Goal: Task Accomplishment & Management: Complete application form

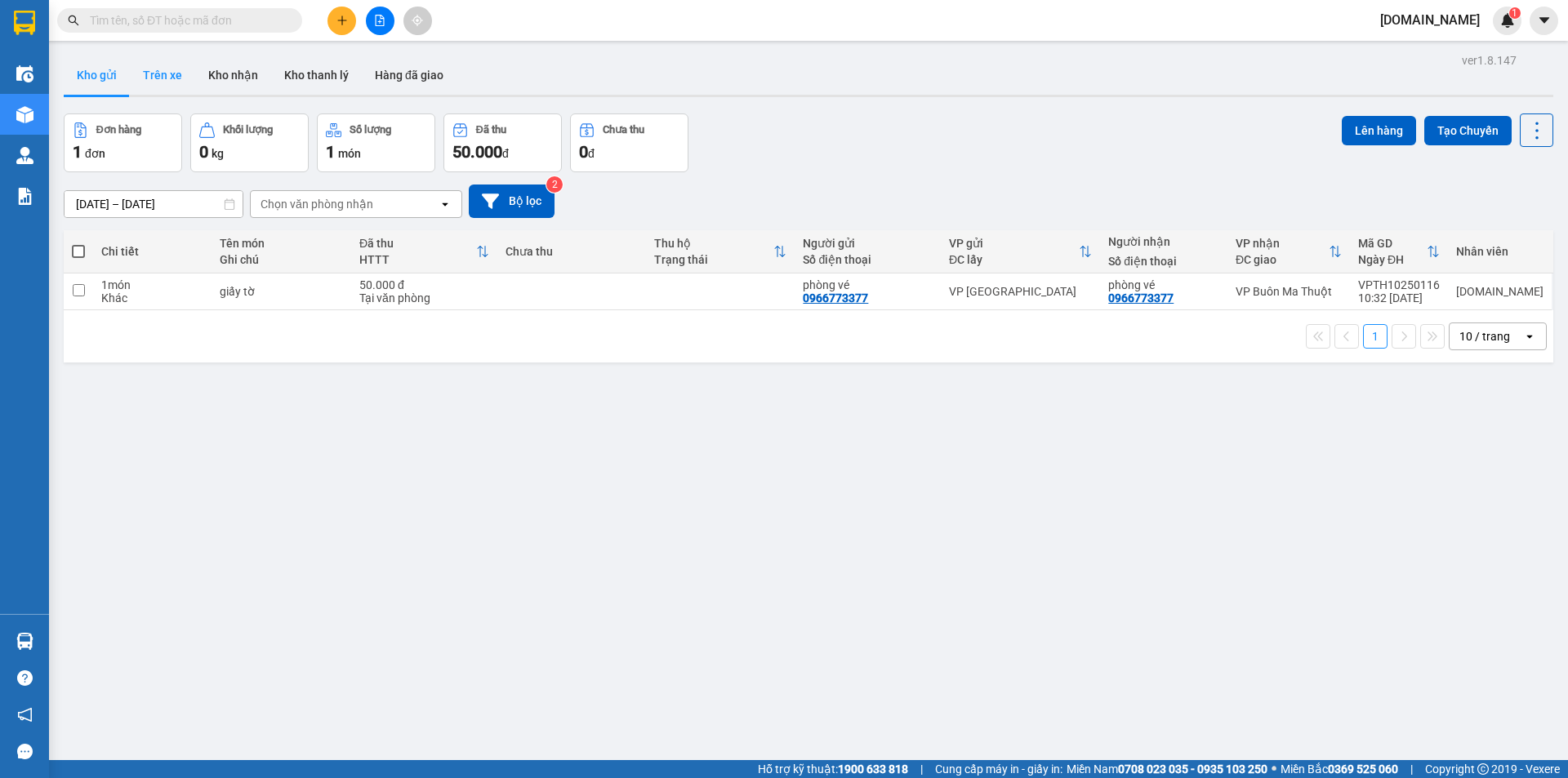
click at [151, 75] on button "Trên xe" at bounding box center [162, 75] width 65 height 39
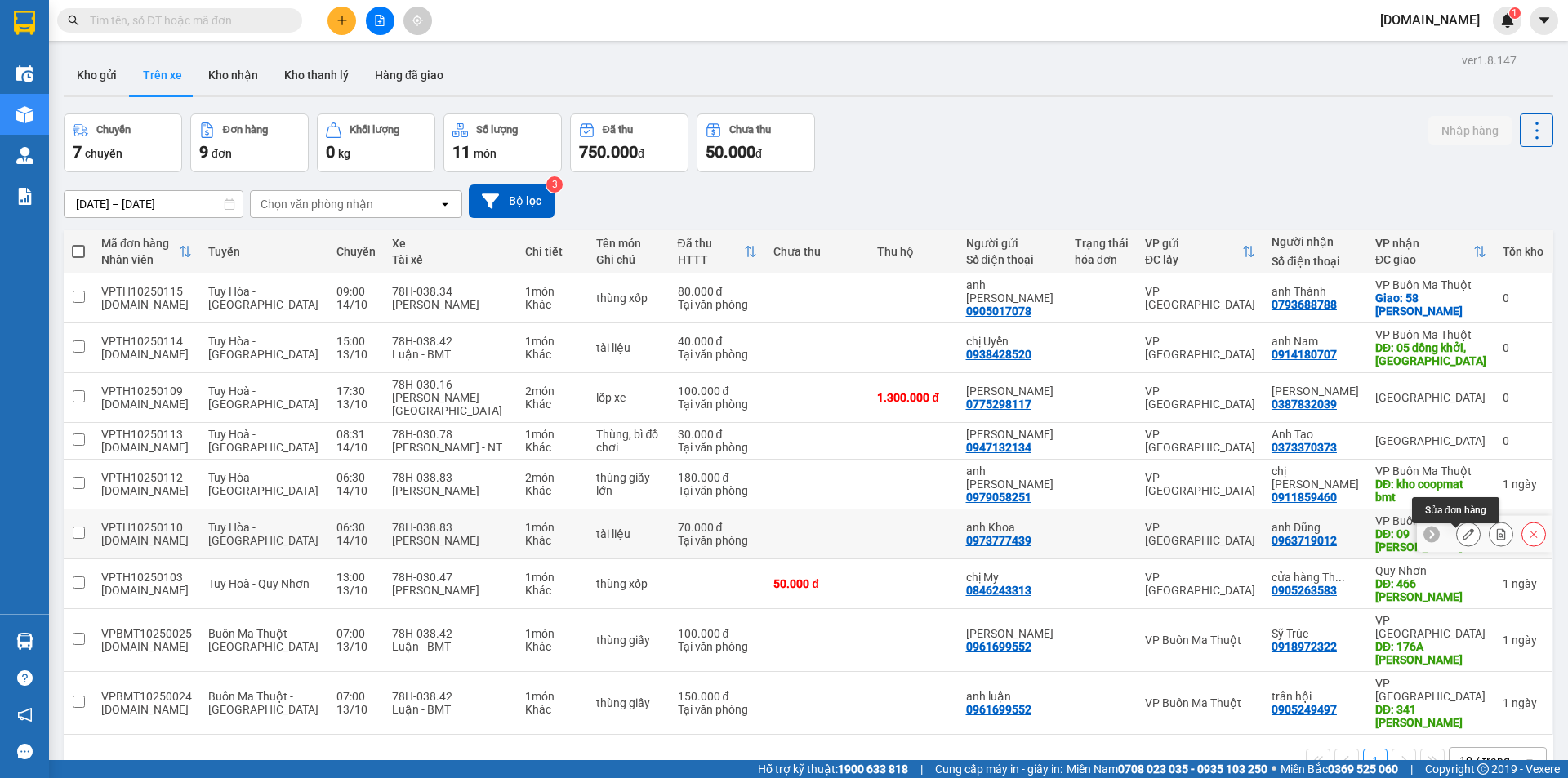
click at [1463, 540] on icon at bounding box center [1468, 534] width 11 height 11
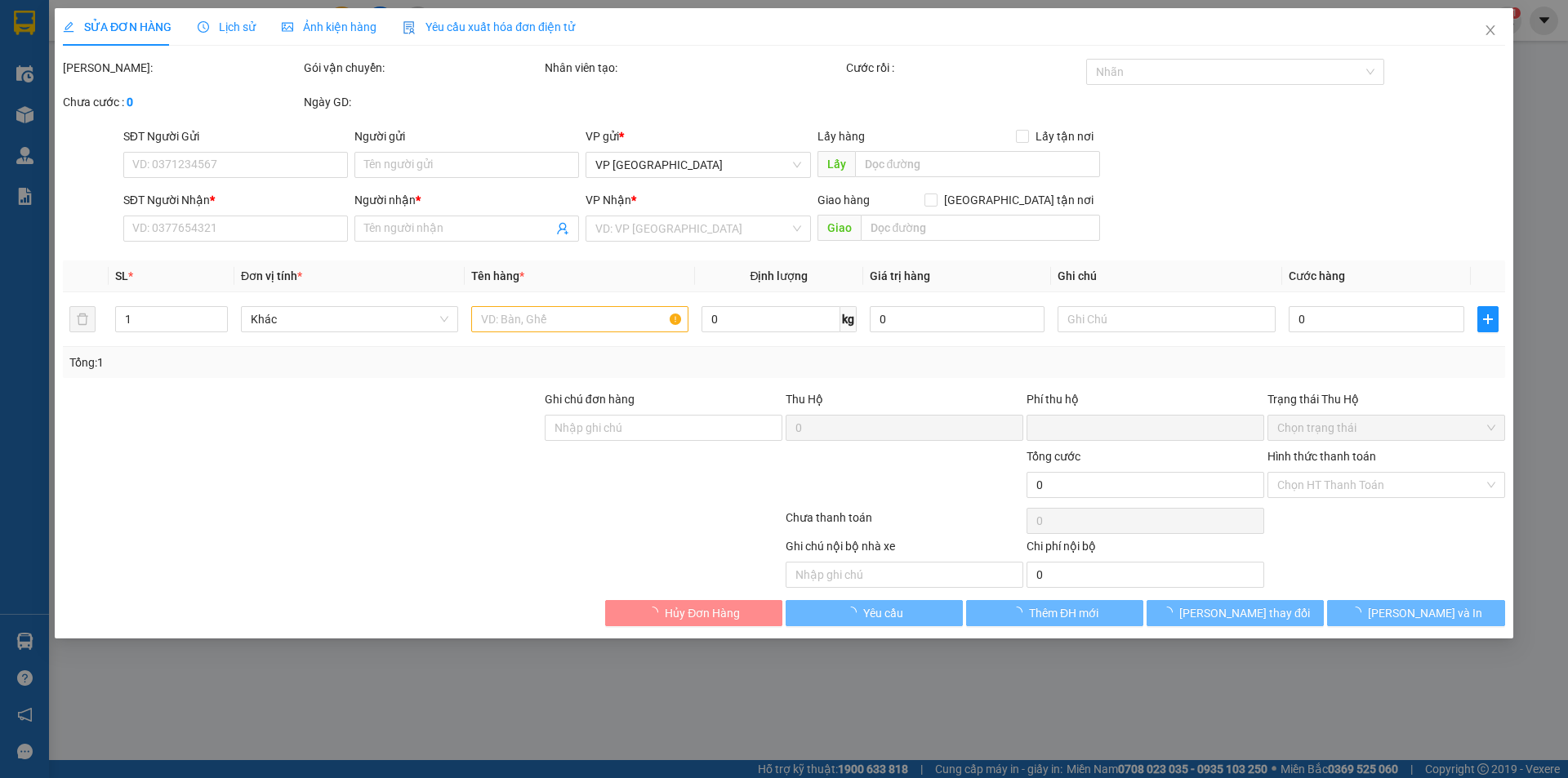
type input "0973777439"
type input "anh Khoa"
type input "0963719012"
type input "anh Dũng"
type input "09 [PERSON_NAME]"
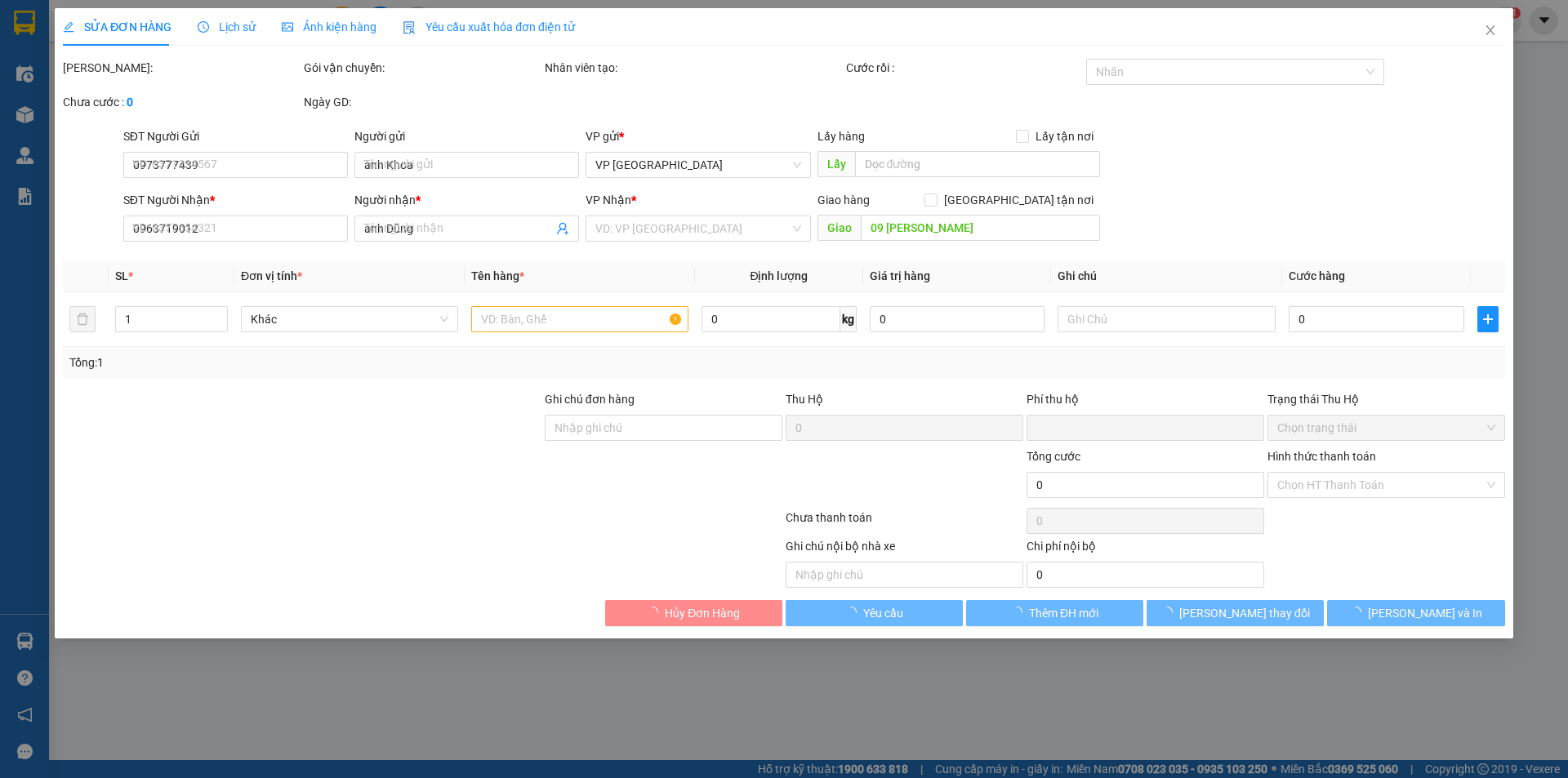
type input "0"
type input "70.000"
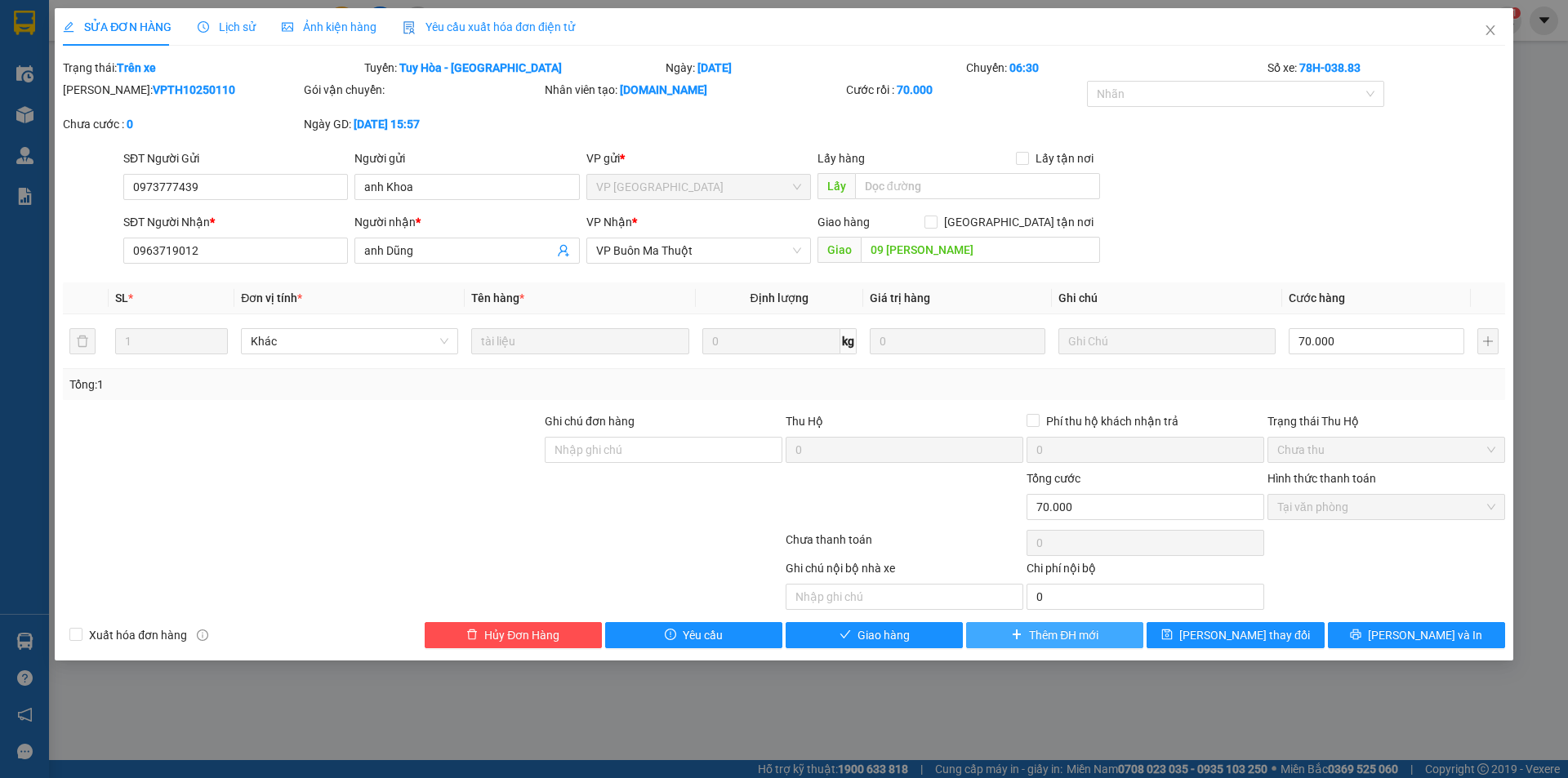
click at [1098, 632] on span "Thêm ĐH mới" at bounding box center [1063, 635] width 70 height 18
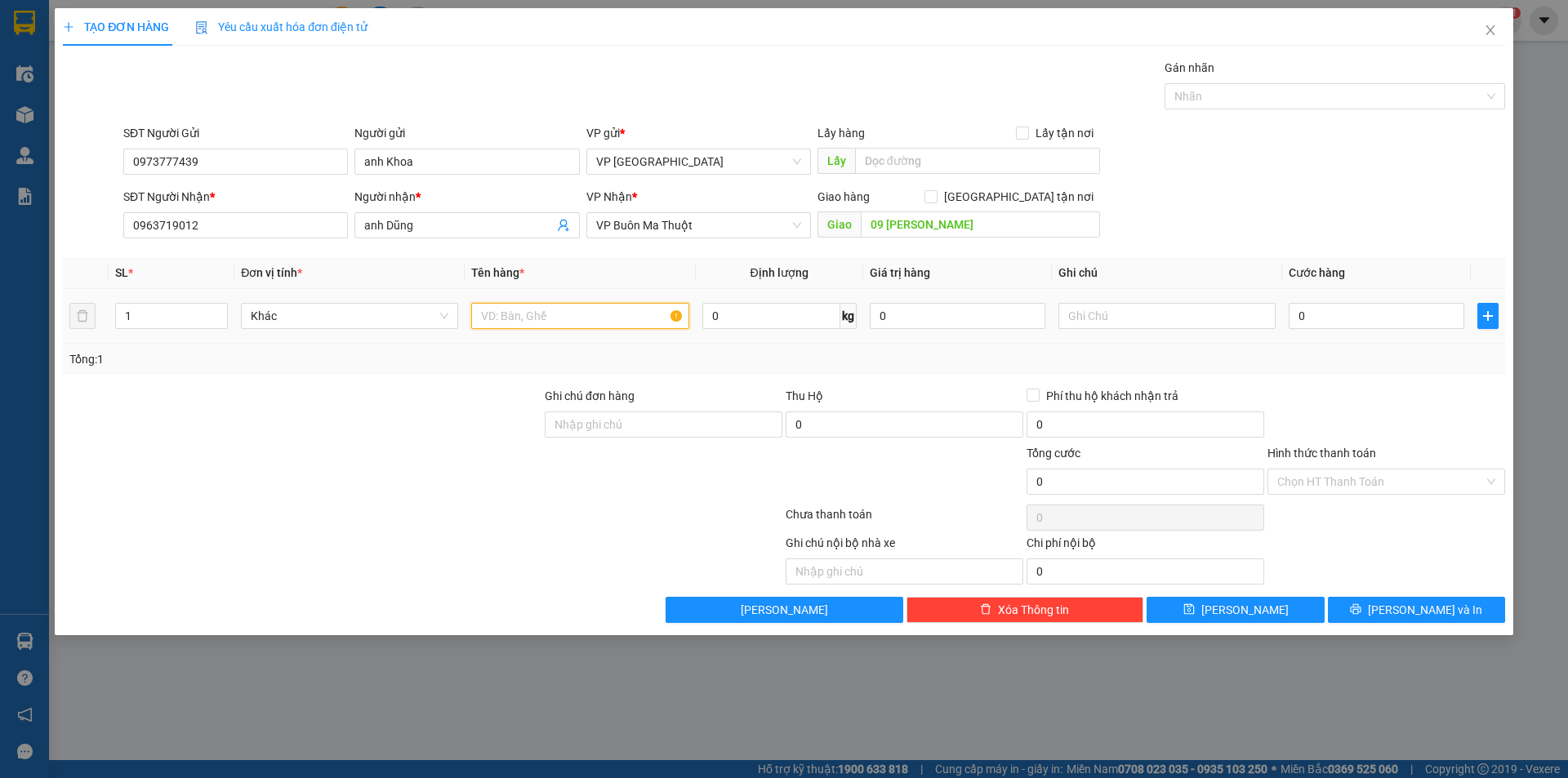
click at [555, 319] on input "text" at bounding box center [579, 316] width 217 height 26
type input "tài liệu,"
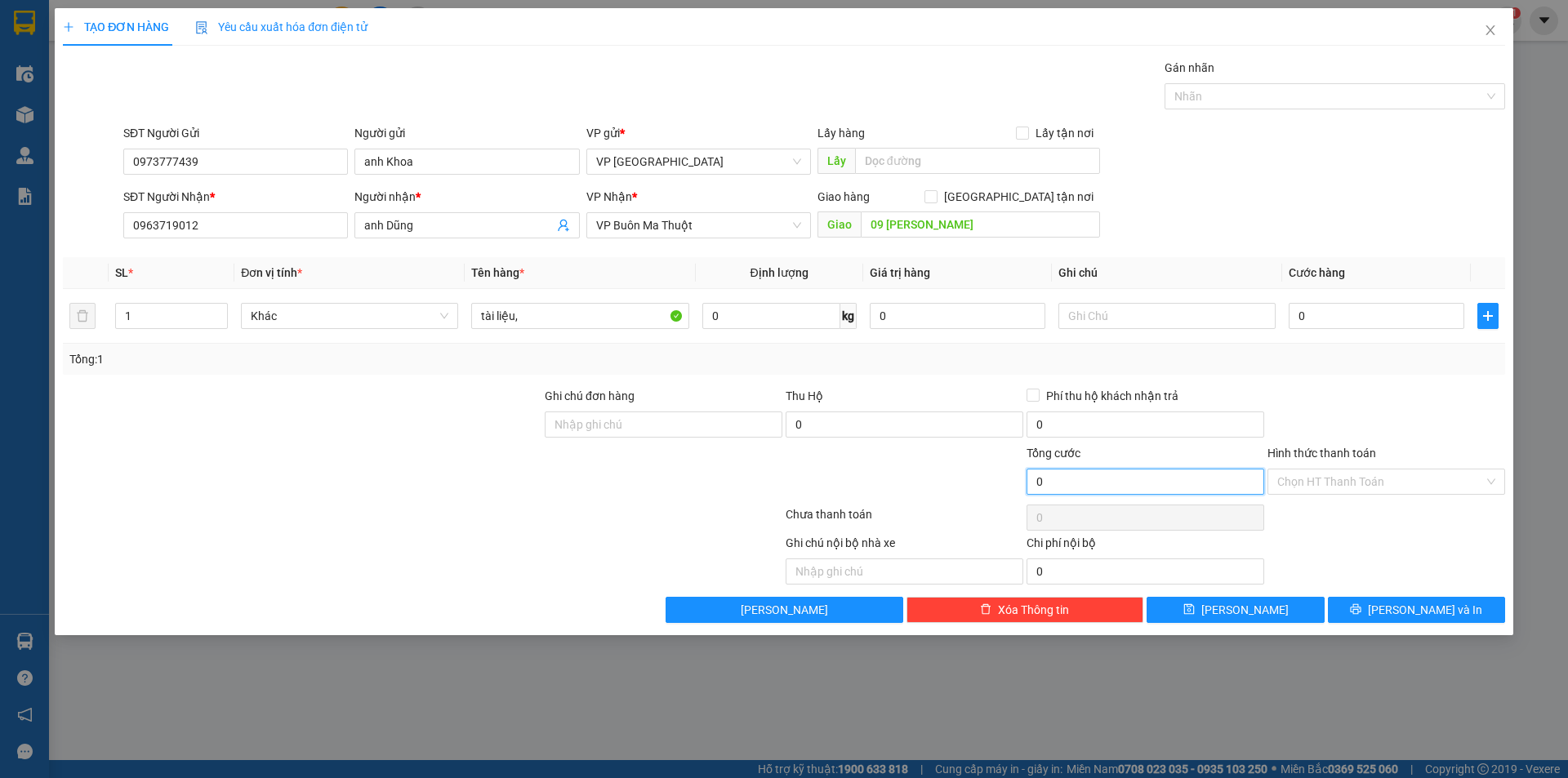
click at [1119, 474] on input "0" at bounding box center [1145, 481] width 238 height 26
click at [1126, 485] on input "0" at bounding box center [1145, 481] width 238 height 26
click at [1145, 485] on input "0" at bounding box center [1145, 481] width 238 height 26
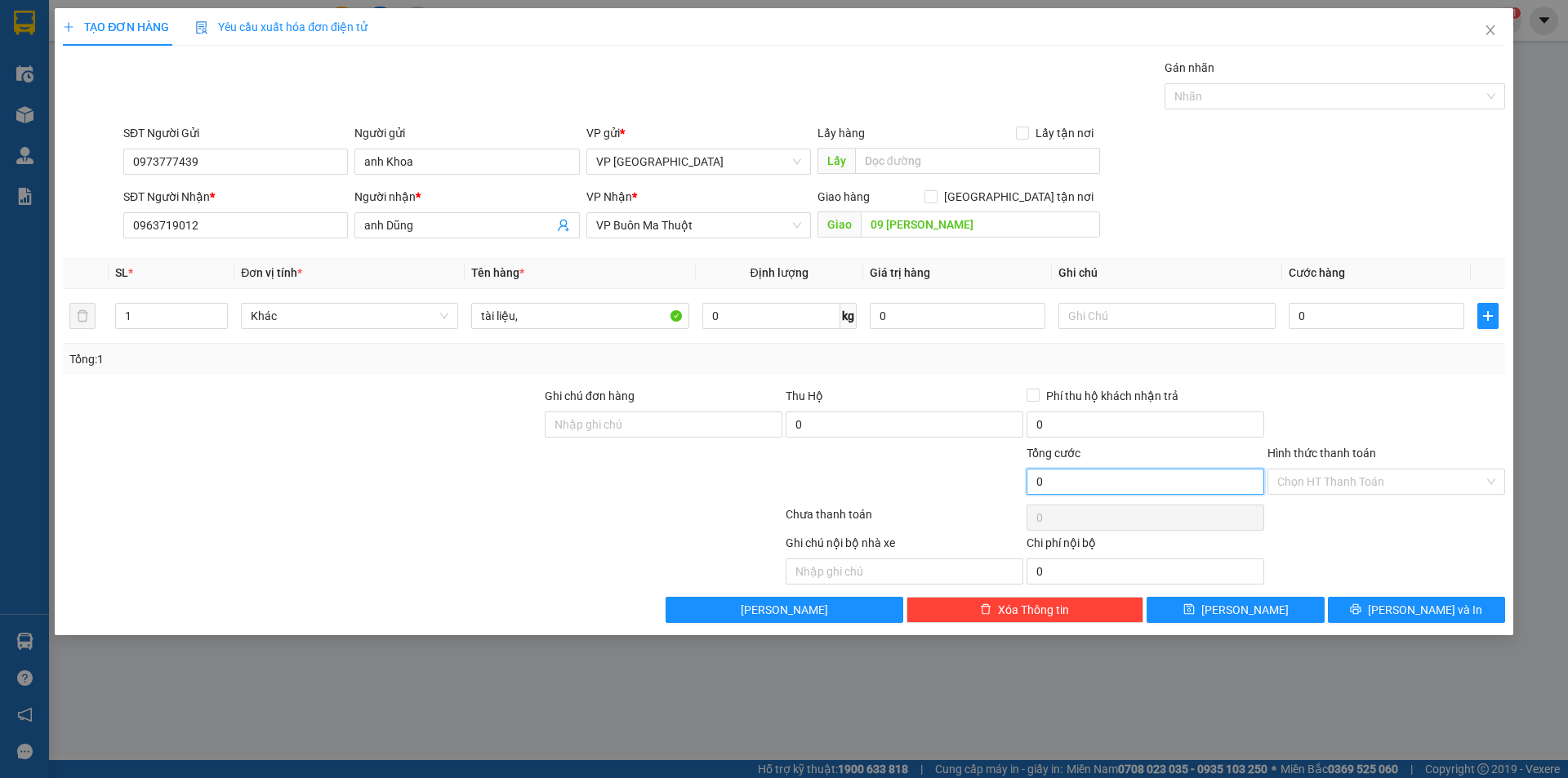
click at [1137, 486] on input "0" at bounding box center [1145, 481] width 238 height 26
click at [1135, 486] on input "0" at bounding box center [1145, 481] width 238 height 26
click at [1135, 476] on input "0" at bounding box center [1145, 481] width 238 height 26
click at [1119, 478] on input "0" at bounding box center [1145, 481] width 238 height 26
click at [1113, 478] on input "0" at bounding box center [1145, 481] width 238 height 26
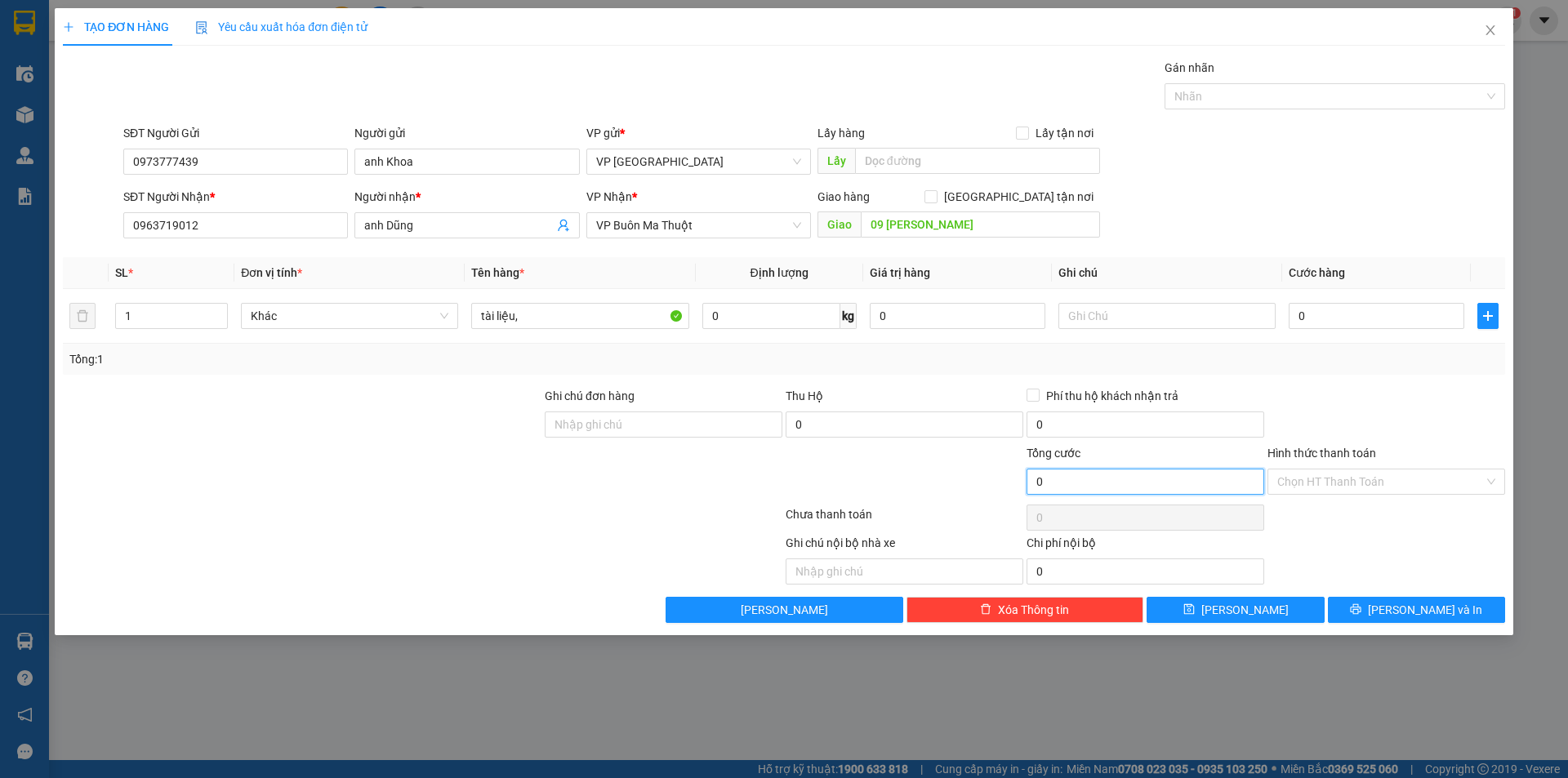
click at [1112, 477] on input "0" at bounding box center [1145, 481] width 238 height 26
click at [1086, 475] on input "0" at bounding box center [1145, 481] width 238 height 26
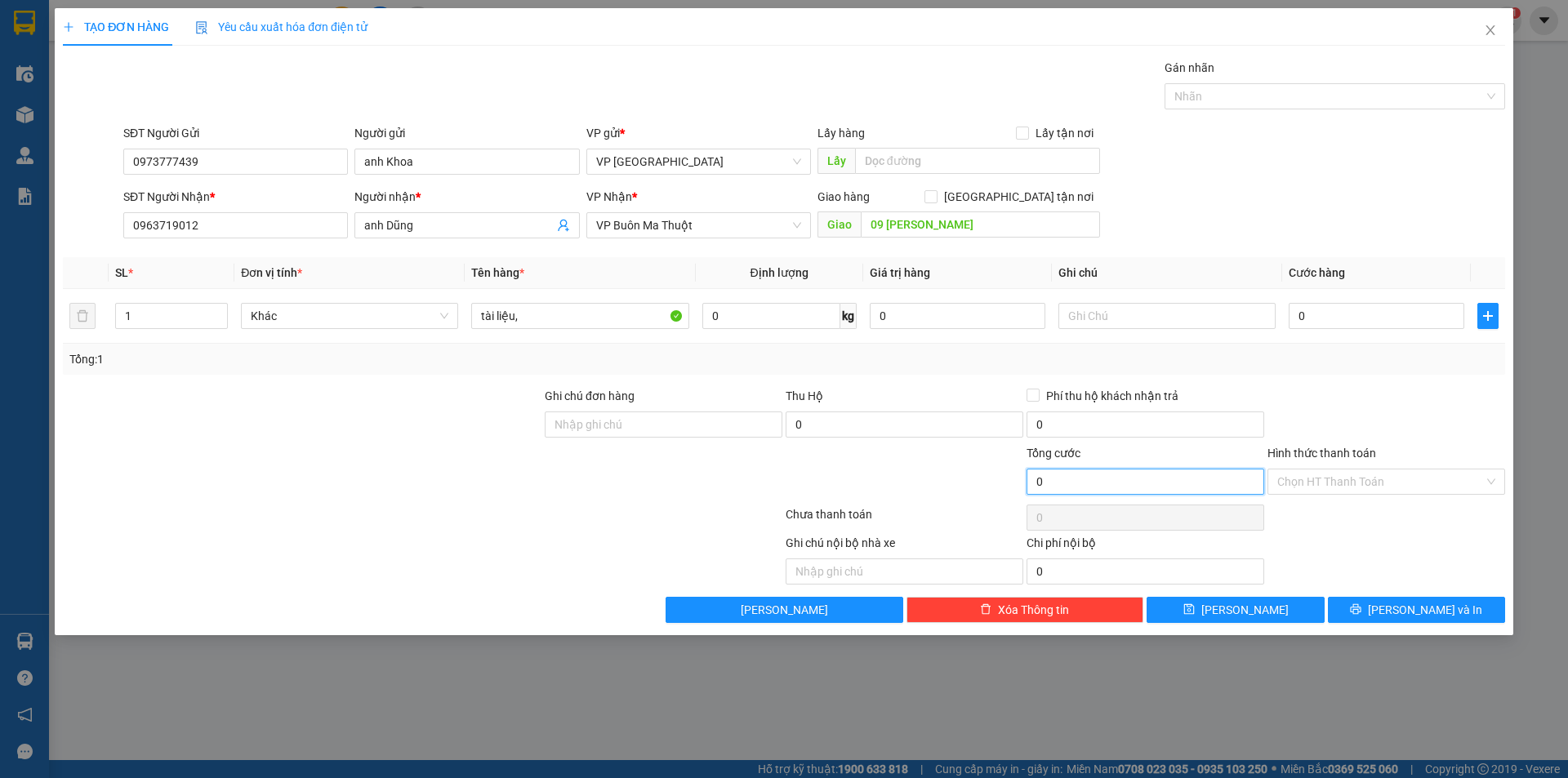
click at [1092, 481] on input "0" at bounding box center [1145, 481] width 238 height 26
click at [1099, 484] on input "0" at bounding box center [1145, 481] width 238 height 26
click at [1100, 481] on input "0" at bounding box center [1145, 481] width 238 height 26
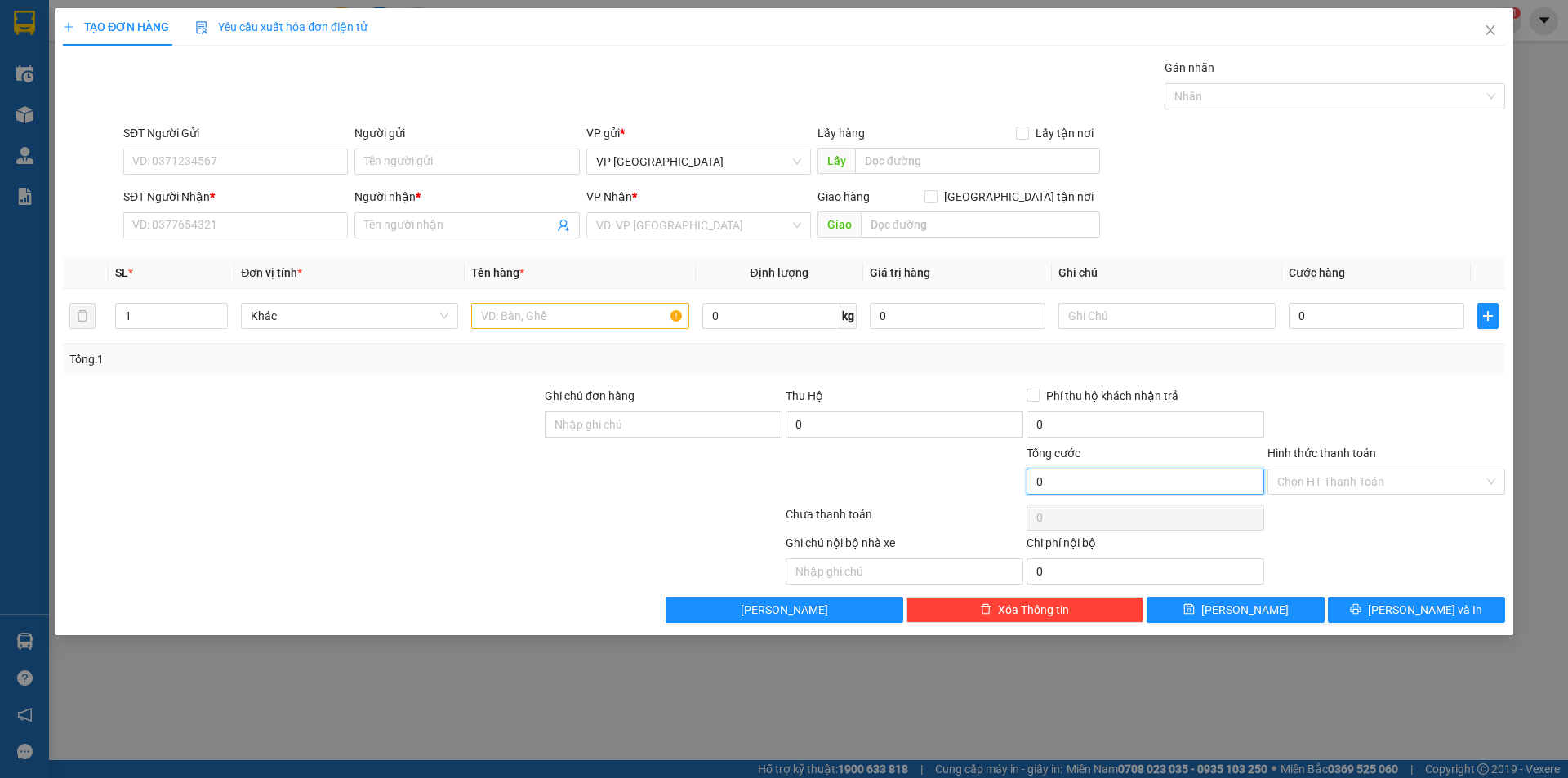
click at [1100, 481] on input "0" at bounding box center [1145, 481] width 238 height 26
click at [1099, 480] on input "0" at bounding box center [1145, 481] width 238 height 26
click at [1099, 480] on input "0" at bounding box center [1145, 481] width 238 height 26
click at [869, 417] on input "0" at bounding box center [905, 425] width 238 height 26
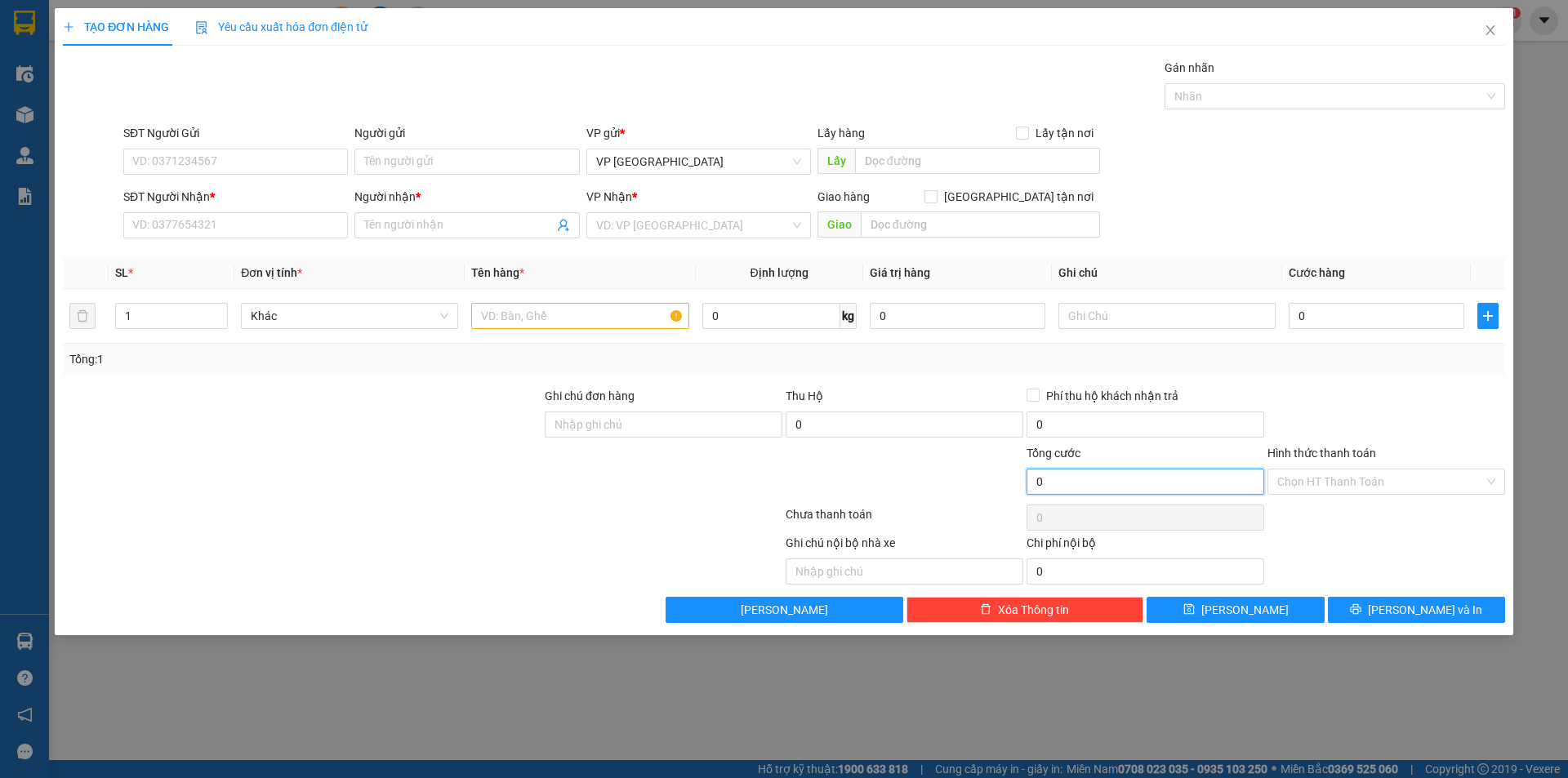
click at [1082, 472] on input "0" at bounding box center [1145, 481] width 238 height 26
click at [1083, 480] on input "0" at bounding box center [1145, 481] width 238 height 26
click at [1492, 30] on icon "close" at bounding box center [1490, 30] width 9 height 9
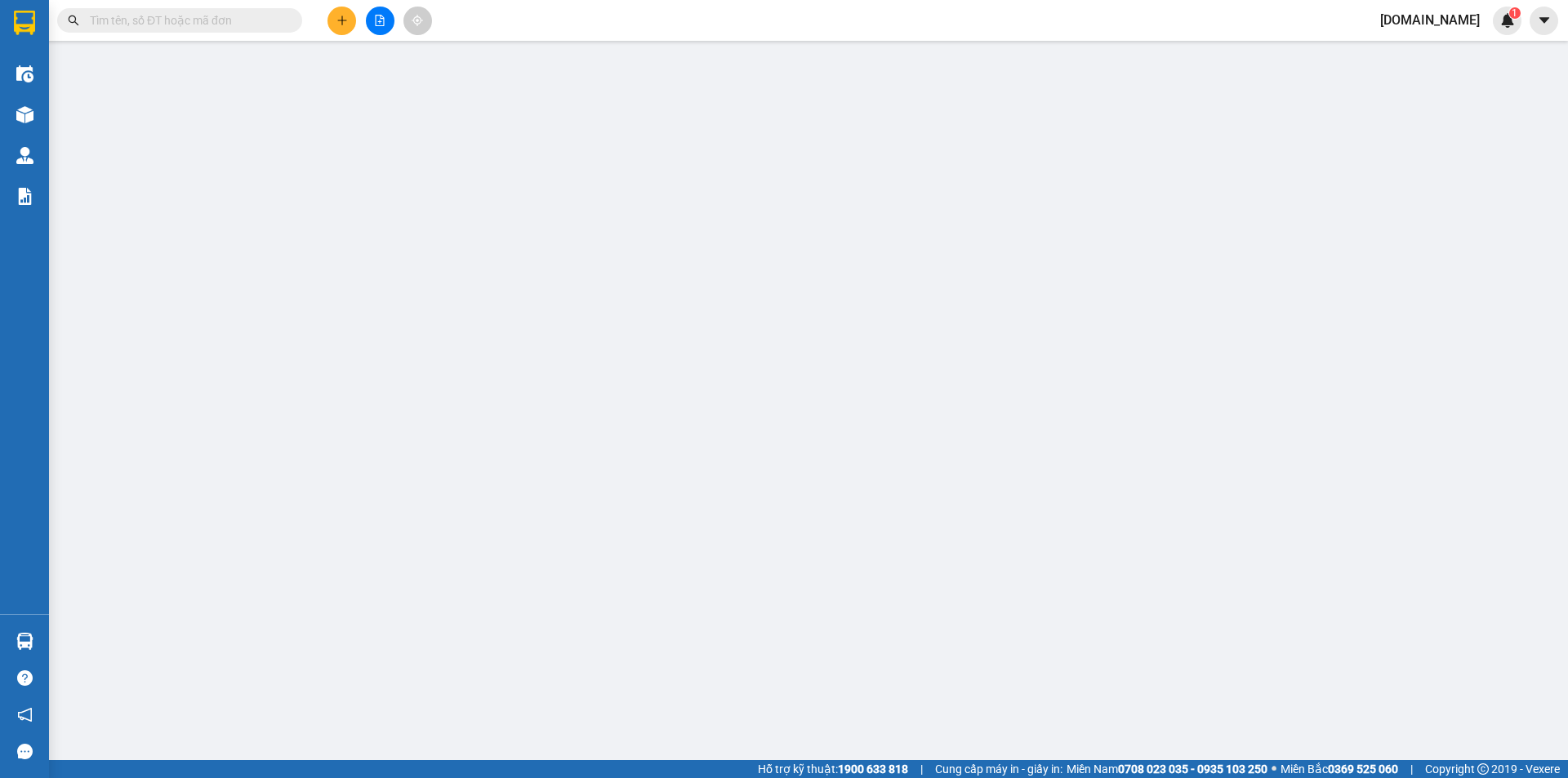
type input "0973777439"
type input "anh Khoa"
type input "0963719012"
type input "anh Dũng"
type input "09 [PERSON_NAME]"
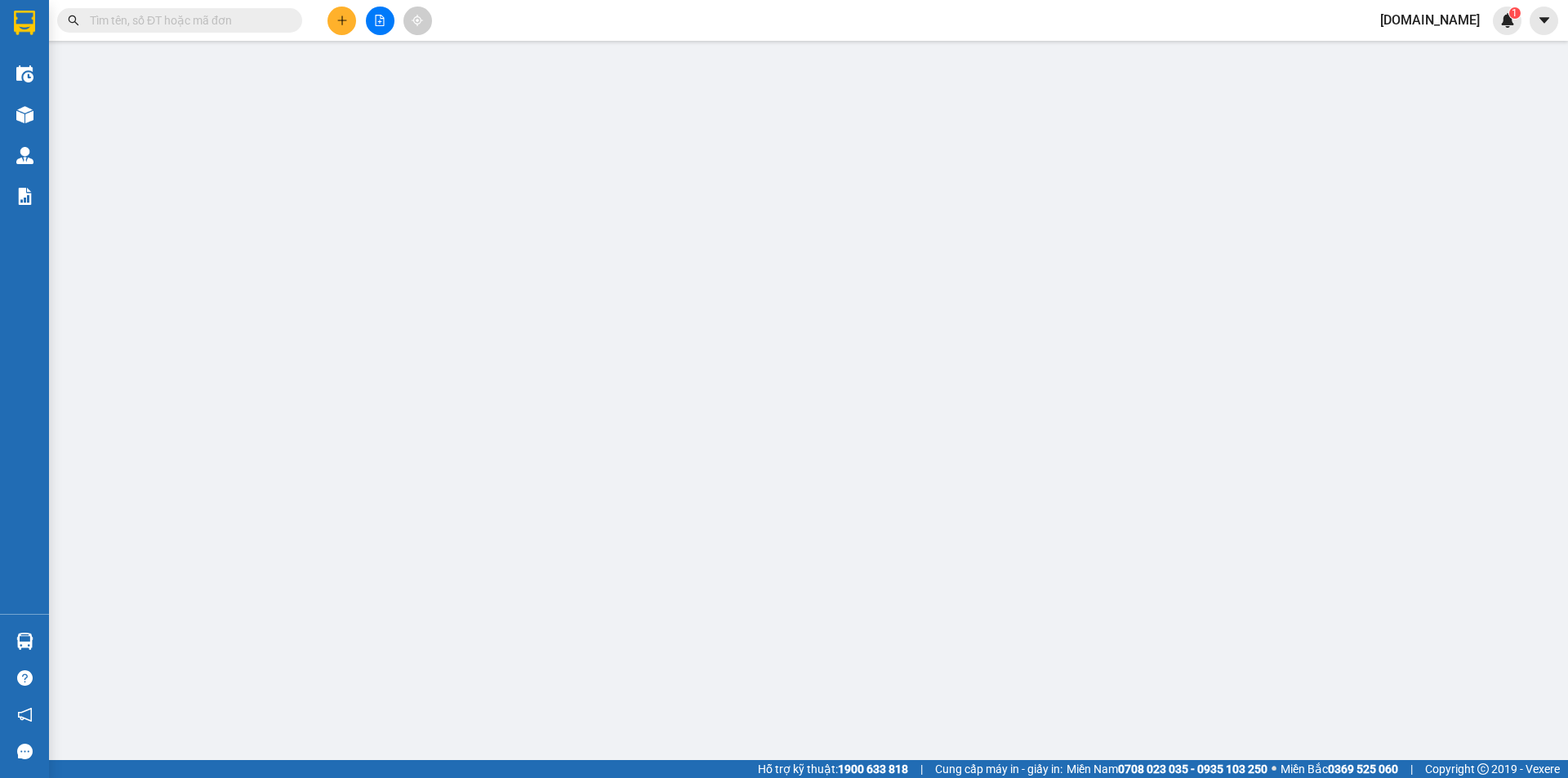
type input "0"
type input "70.000"
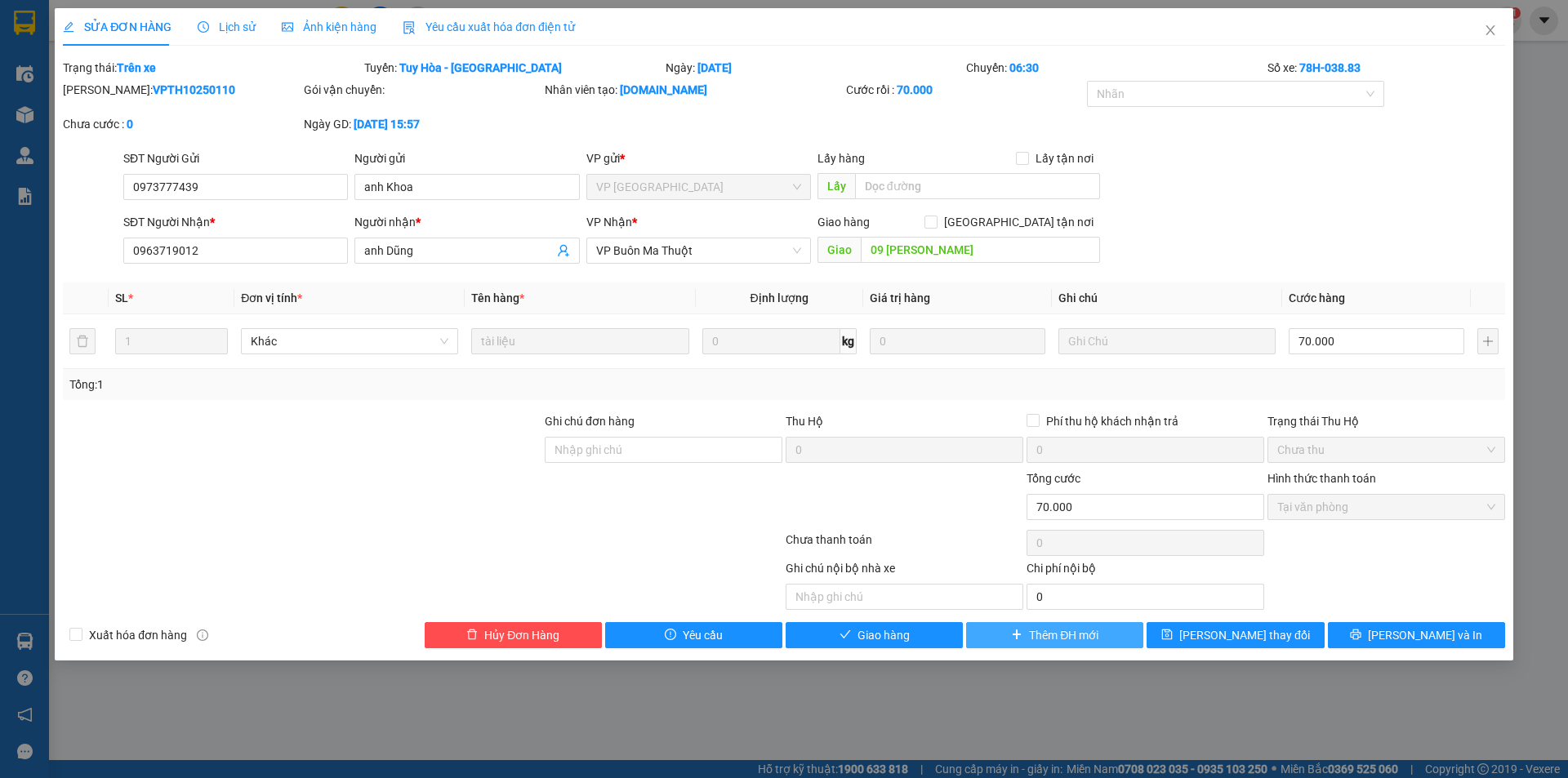
click at [1014, 629] on icon "plus" at bounding box center [1016, 634] width 11 height 11
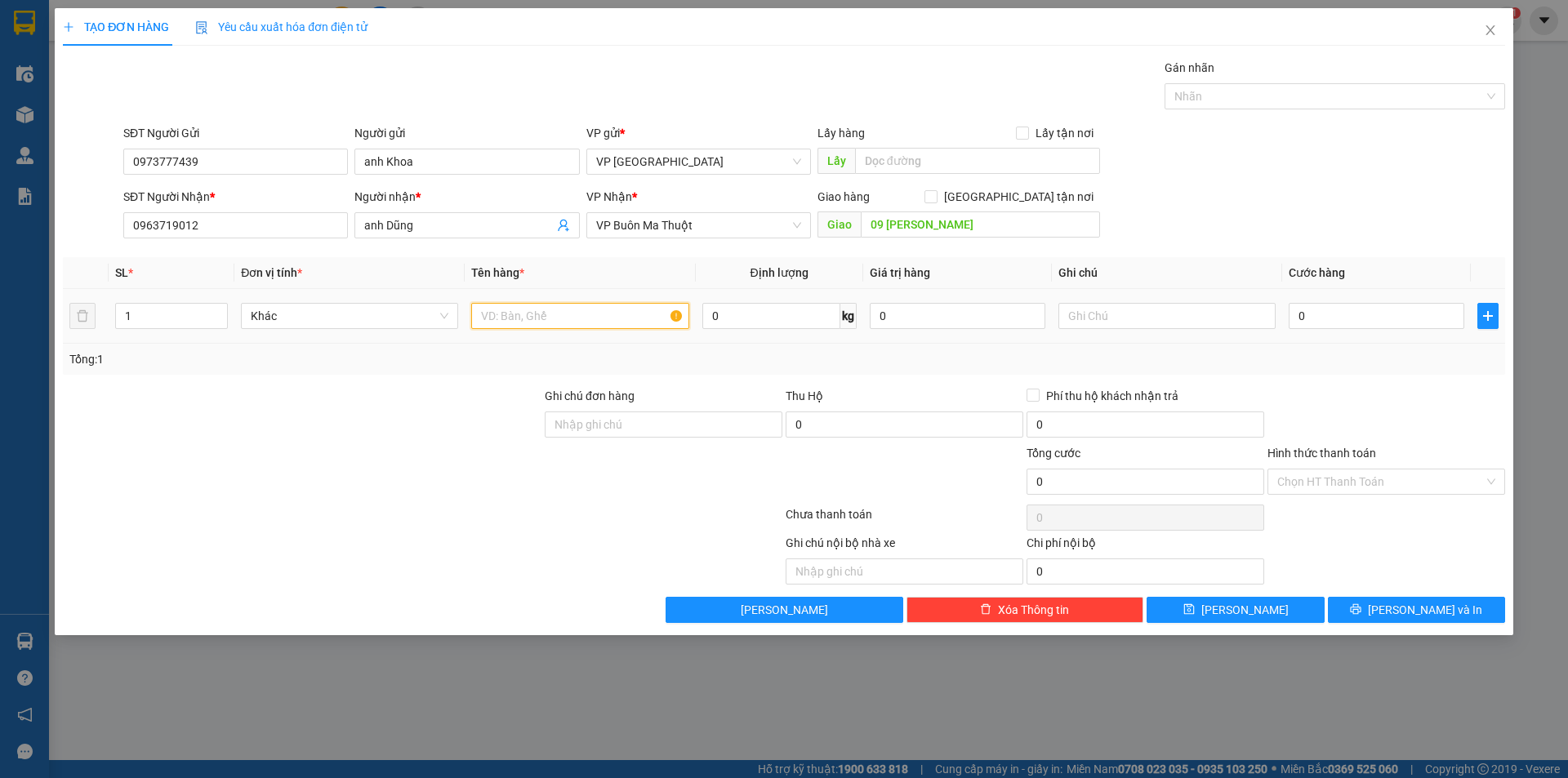
click at [537, 313] on input "text" at bounding box center [579, 316] width 217 height 26
type input "t"
type input "f"
type input "0"
click at [498, 317] on input "t" at bounding box center [579, 316] width 217 height 26
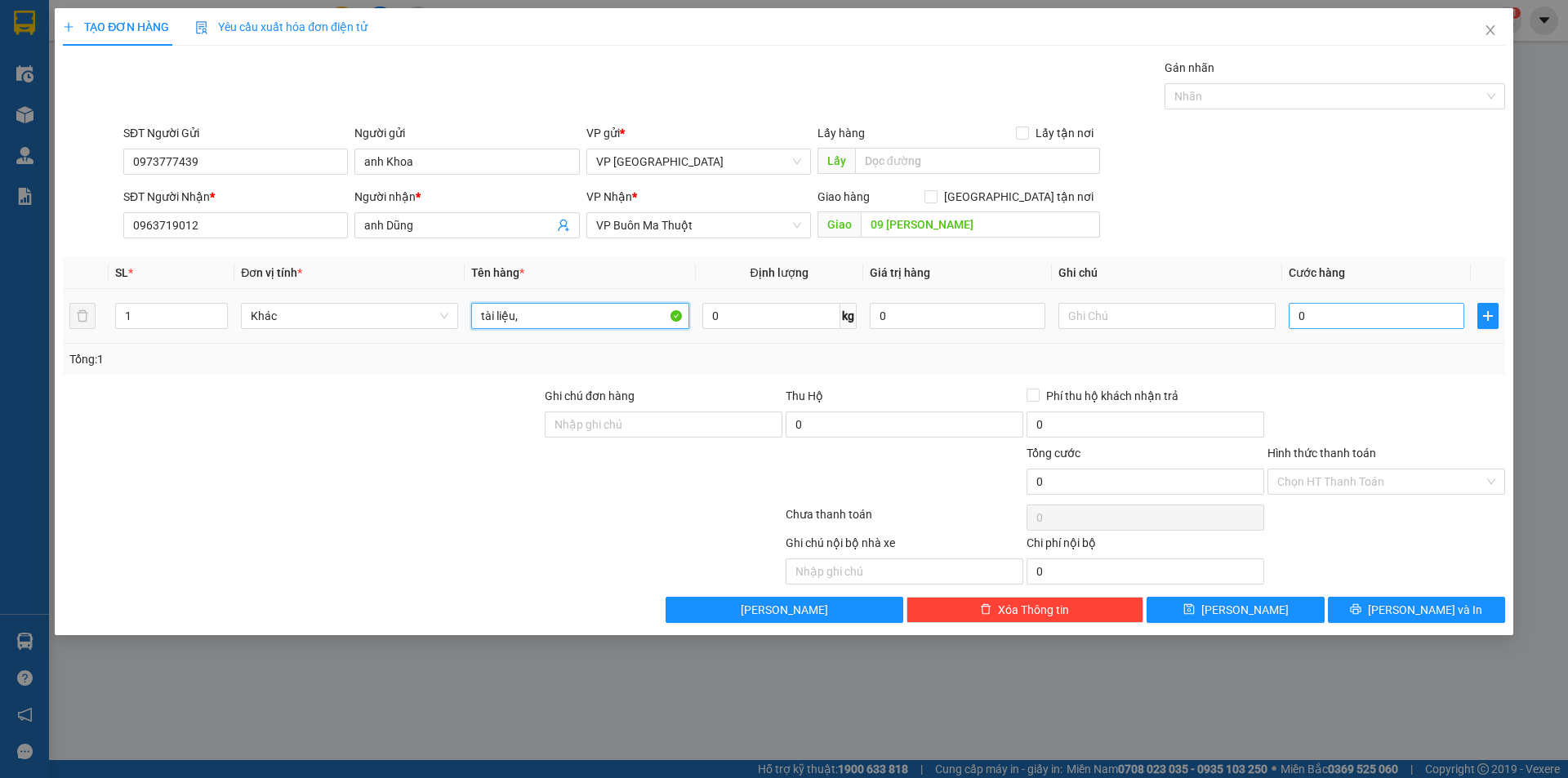
type input "tài liệu,"
click at [1340, 319] on input "0" at bounding box center [1377, 316] width 176 height 26
type input "40"
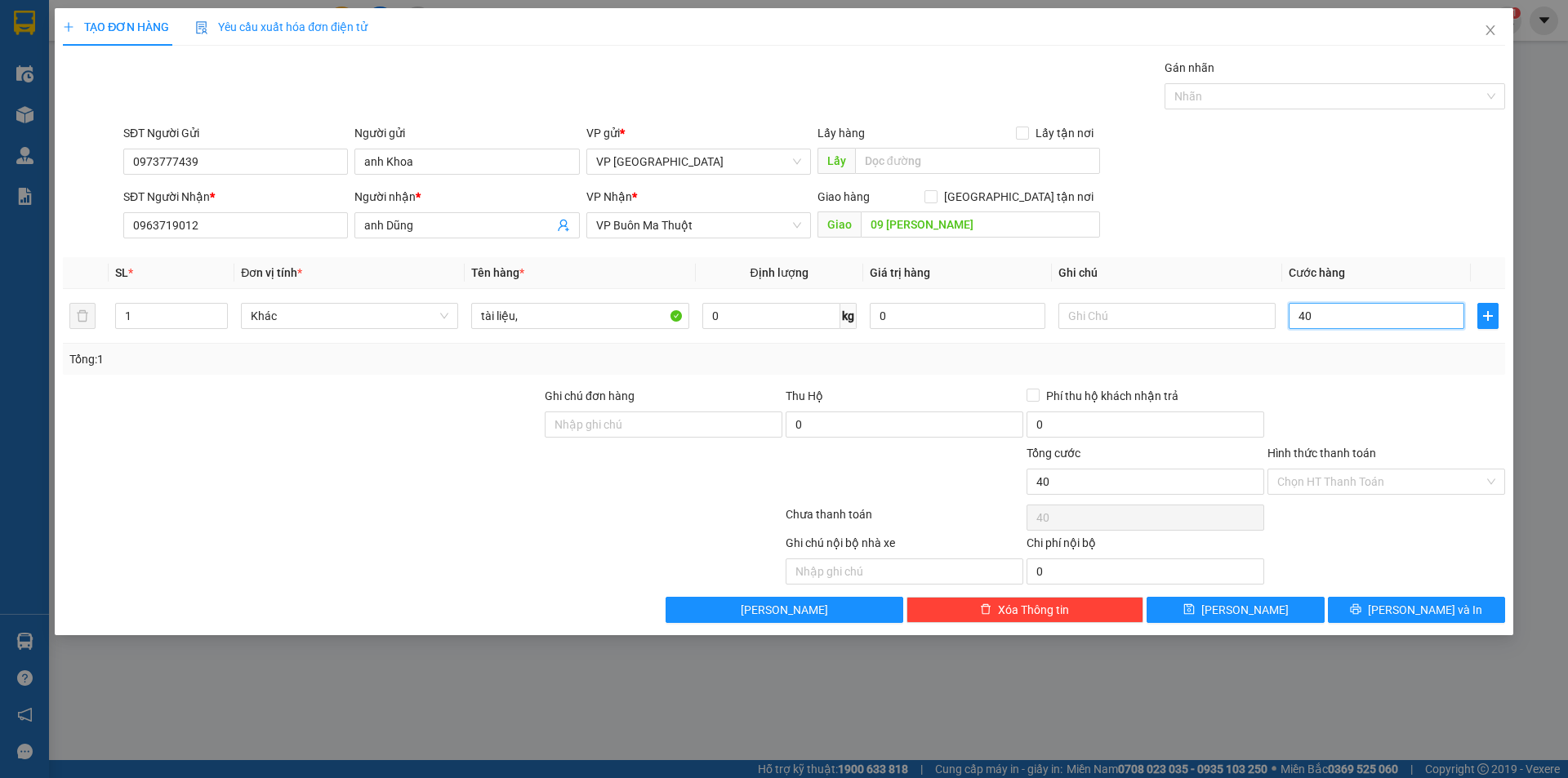
type input "400"
type input "4.000"
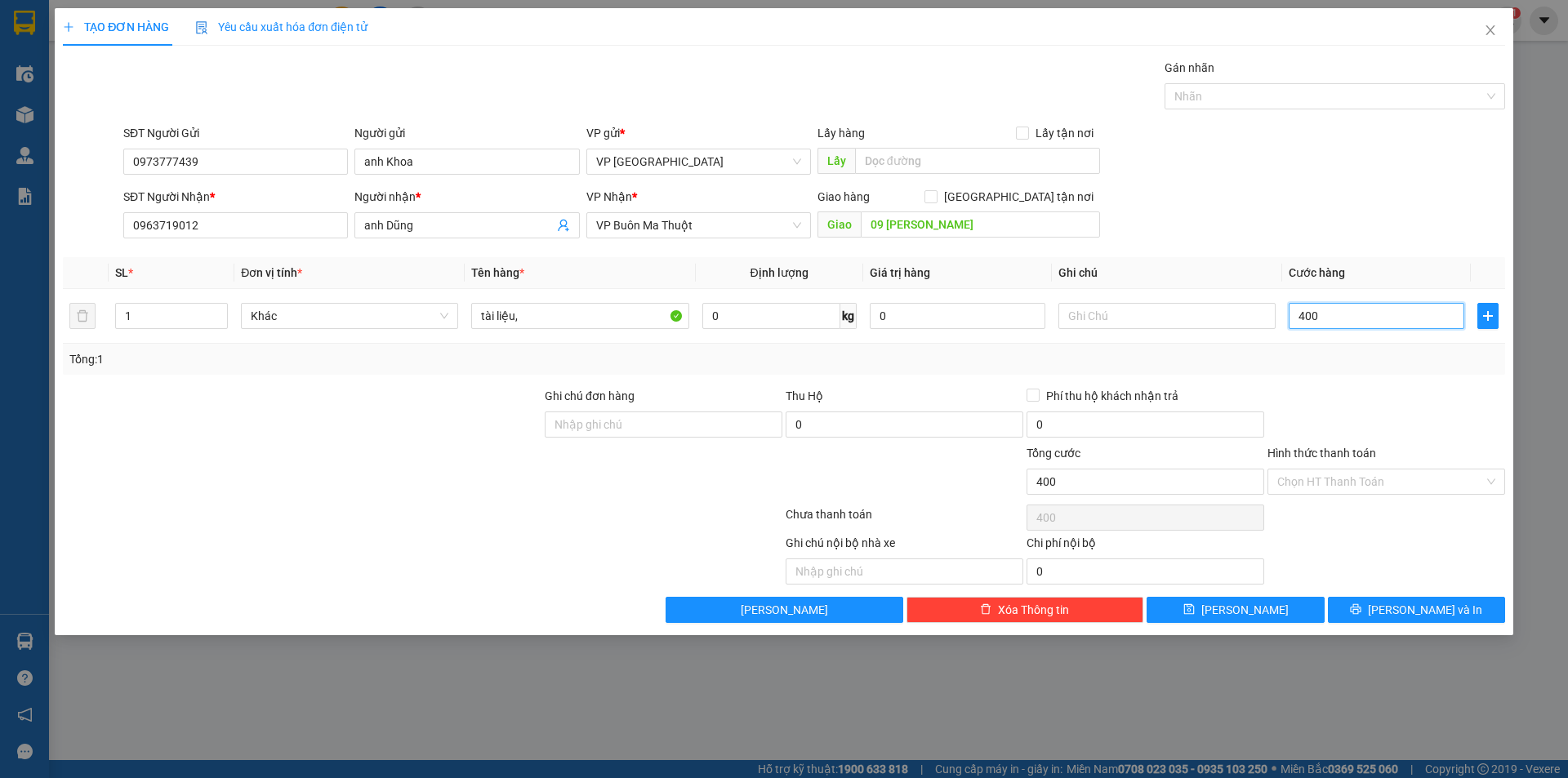
type input "4.000"
type input "40.000"
type input "400.000"
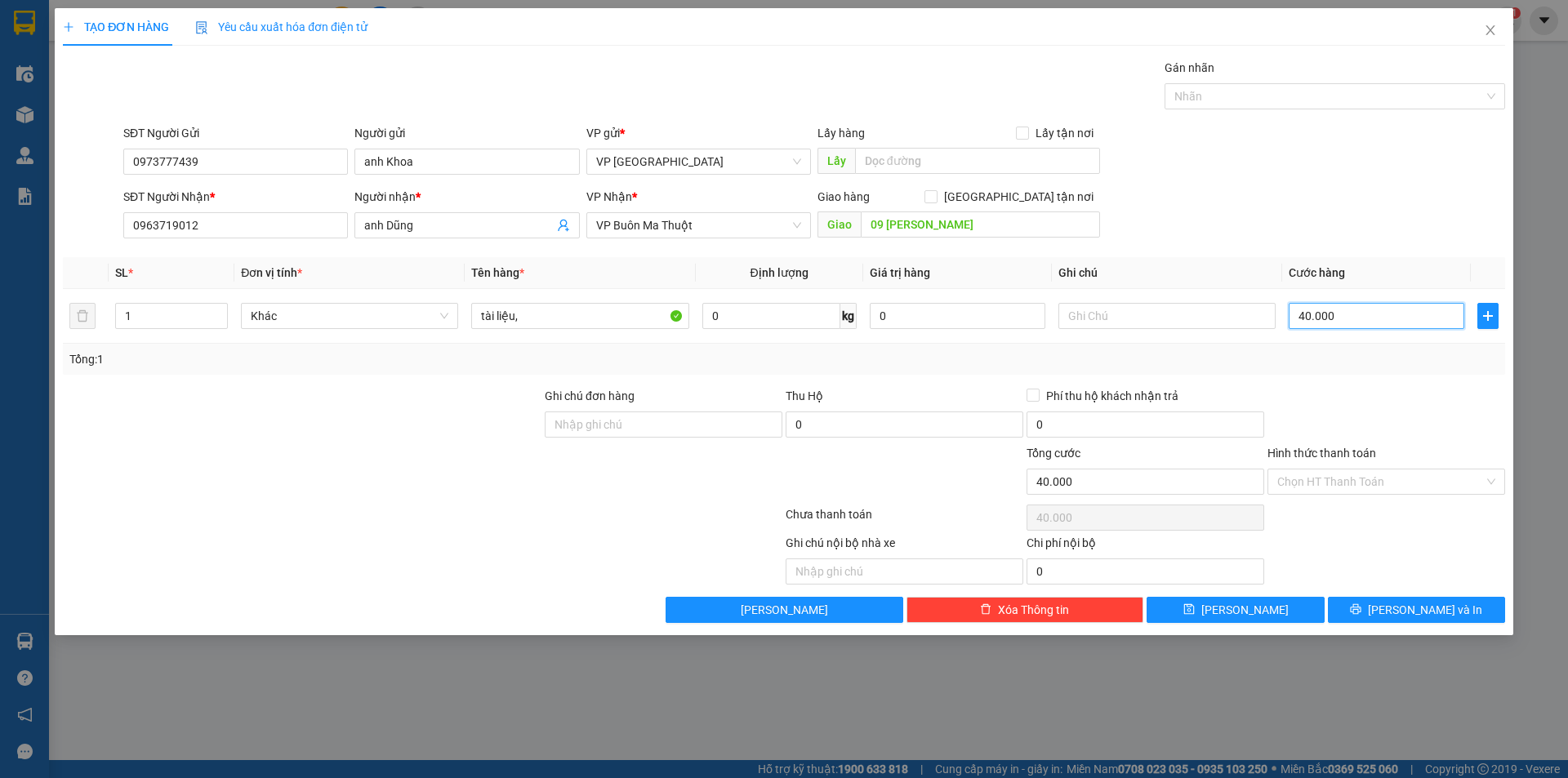
type input "400.000"
type input "40.000"
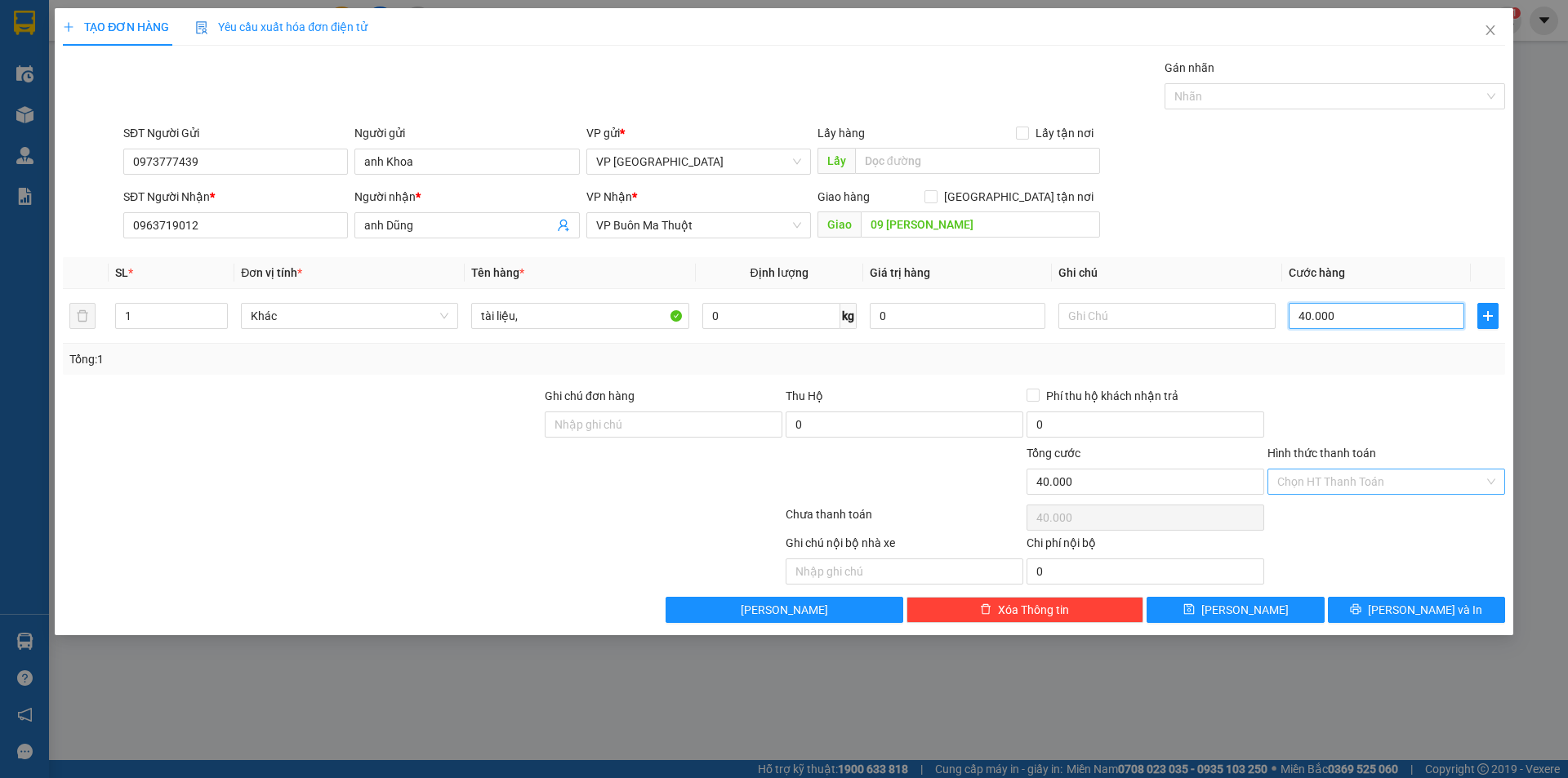
type input "40.000"
click at [1305, 473] on input "Hình thức thanh toán" at bounding box center [1381, 481] width 207 height 25
click at [1311, 510] on div "Tại văn phòng" at bounding box center [1387, 514] width 218 height 18
type input "0"
click at [1497, 38] on span "Close" at bounding box center [1490, 31] width 45 height 45
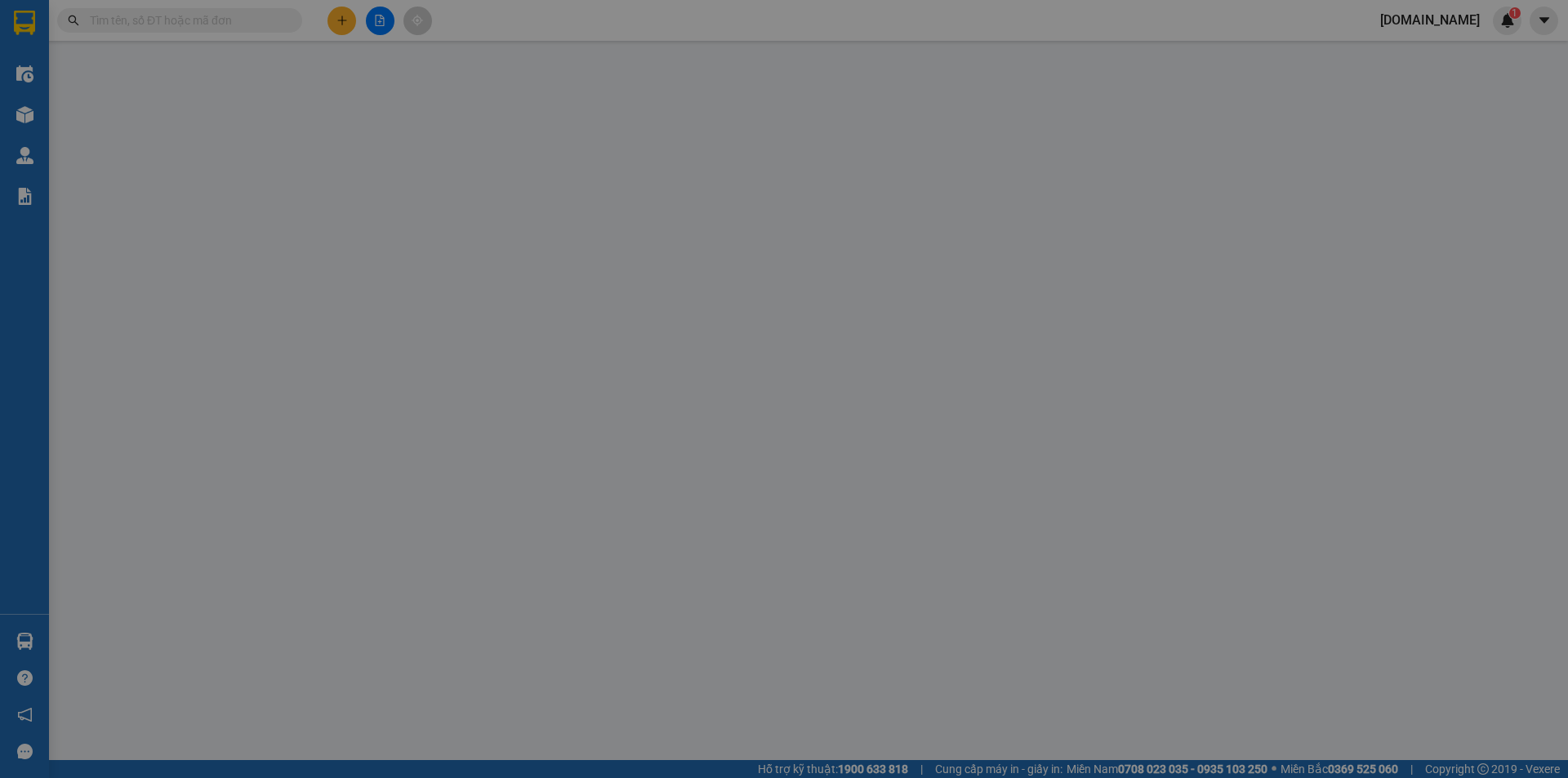
type input "0973777439"
type input "anh Khoa"
type input "0963719012"
type input "anh Dũng"
type input "09 [PERSON_NAME]"
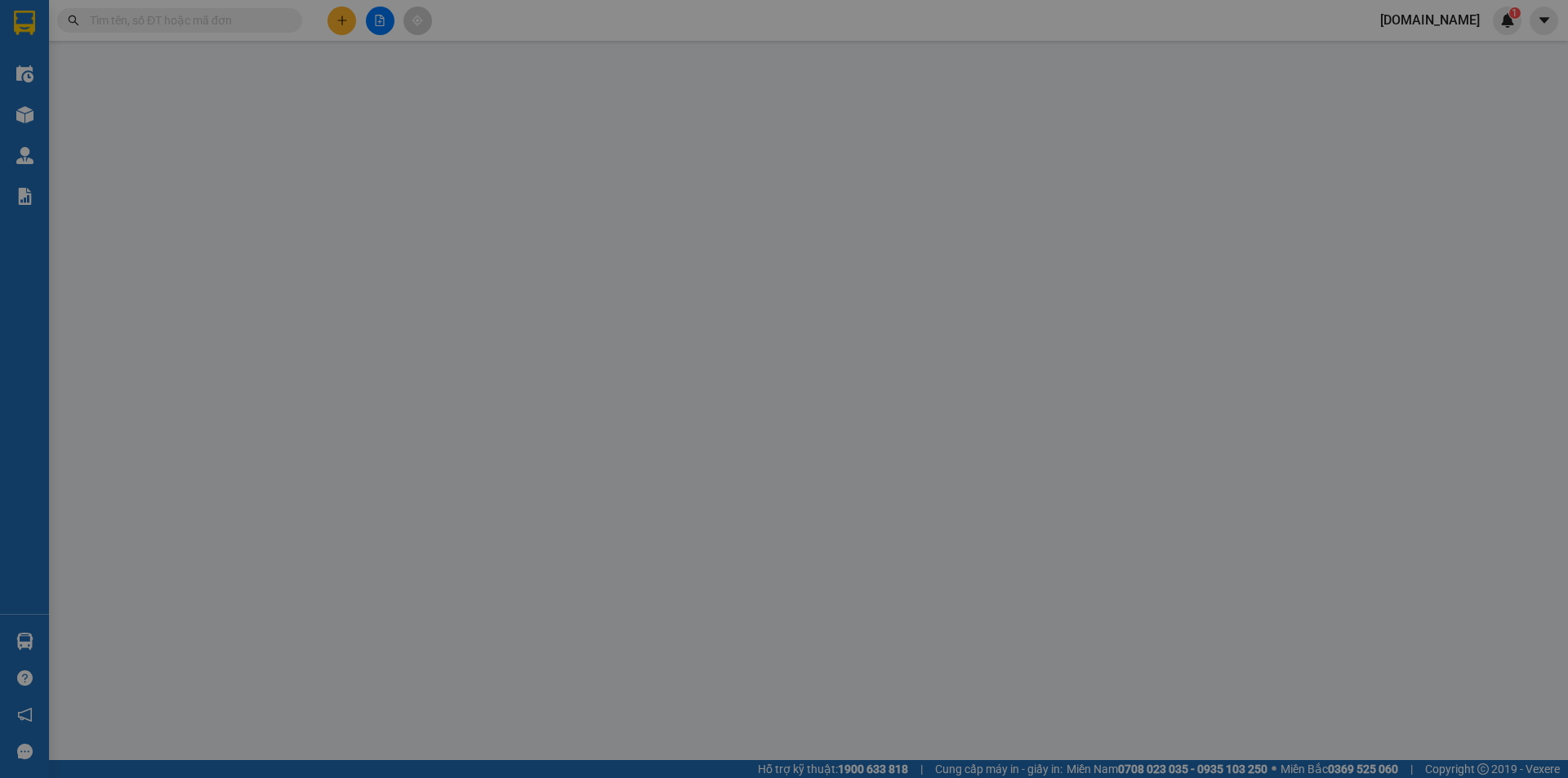
type input "0"
type input "70.000"
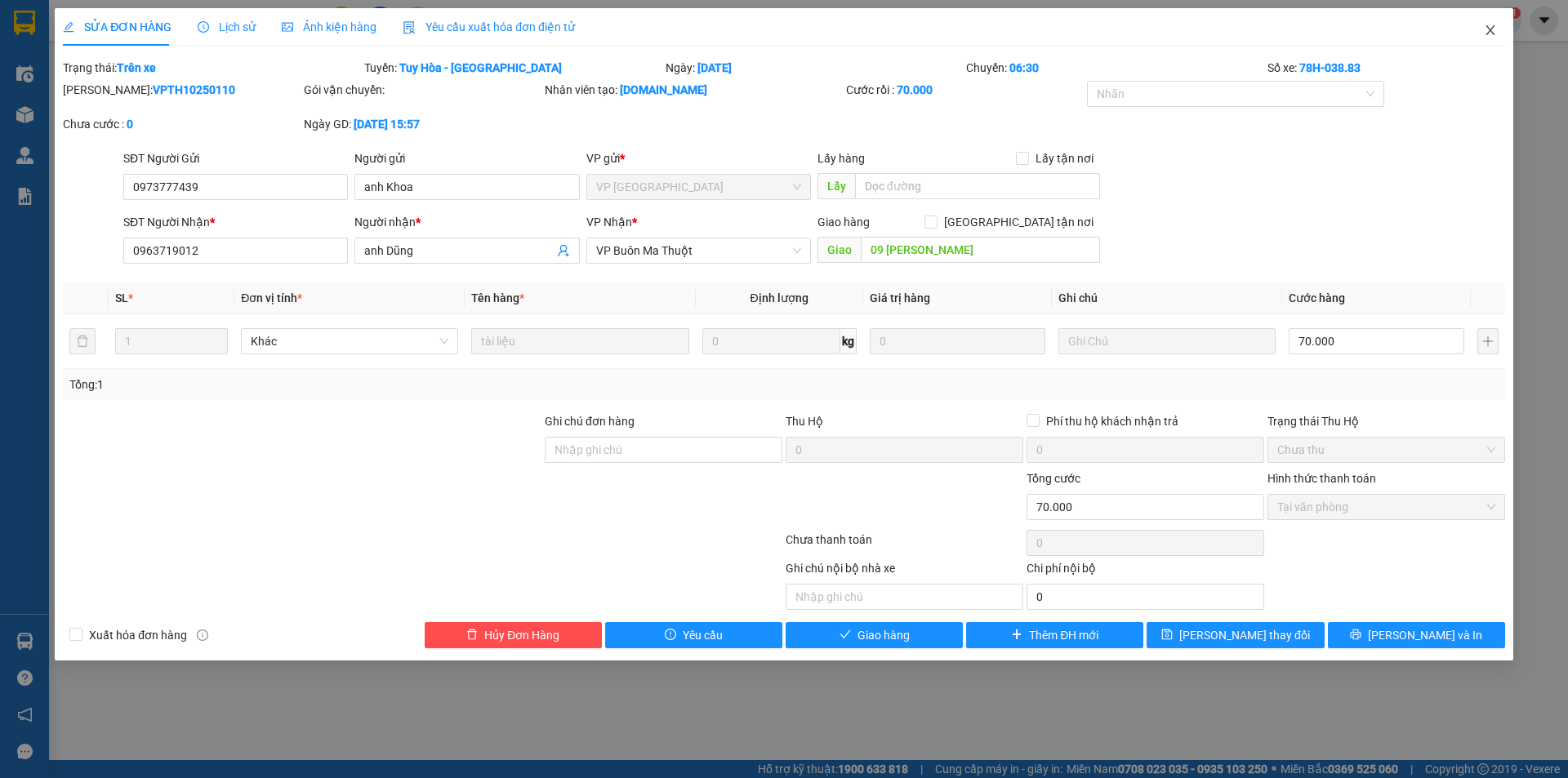
click at [1501, 21] on span "Close" at bounding box center [1490, 31] width 45 height 45
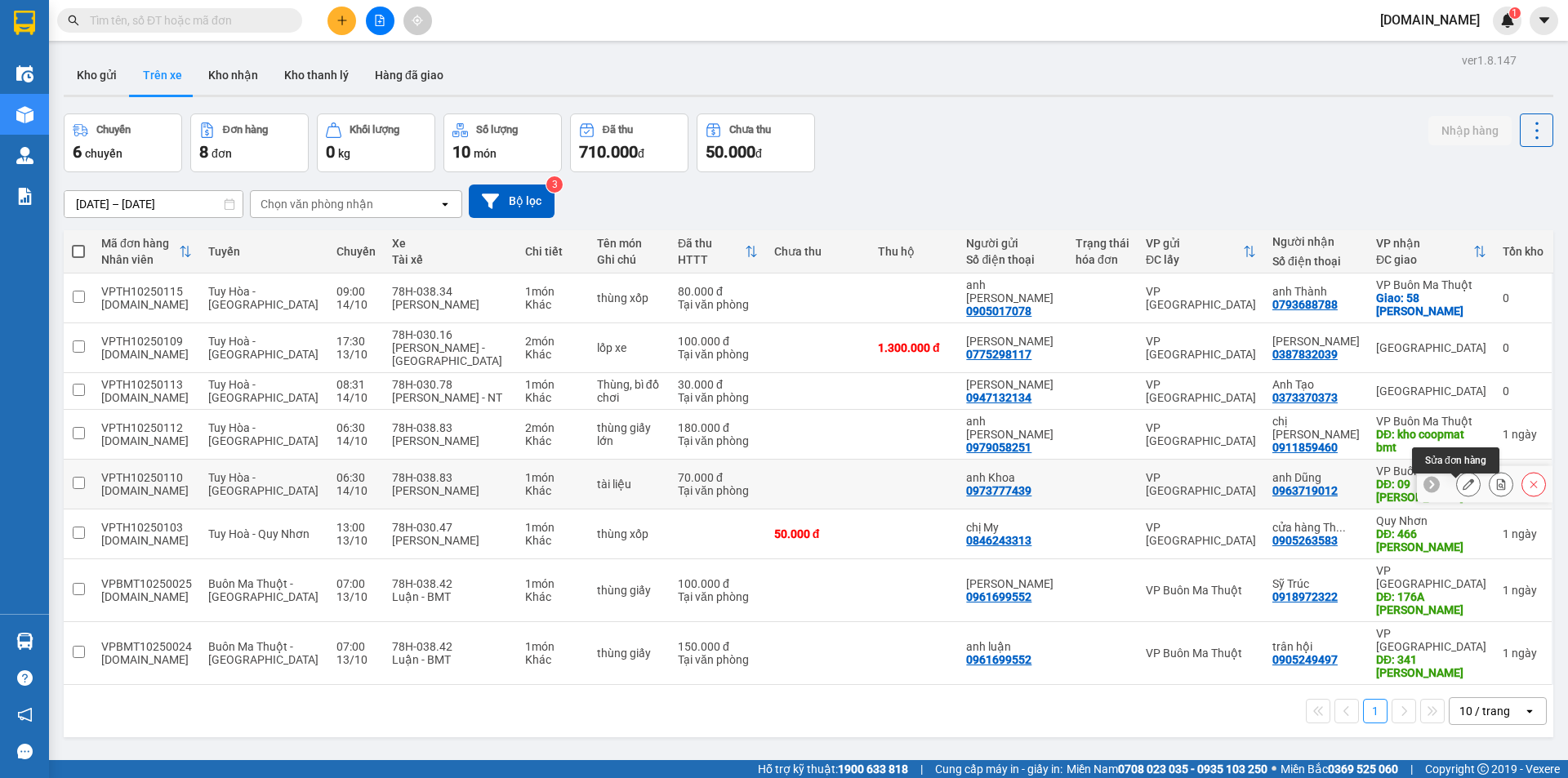
click at [1463, 489] on icon at bounding box center [1468, 484] width 11 height 11
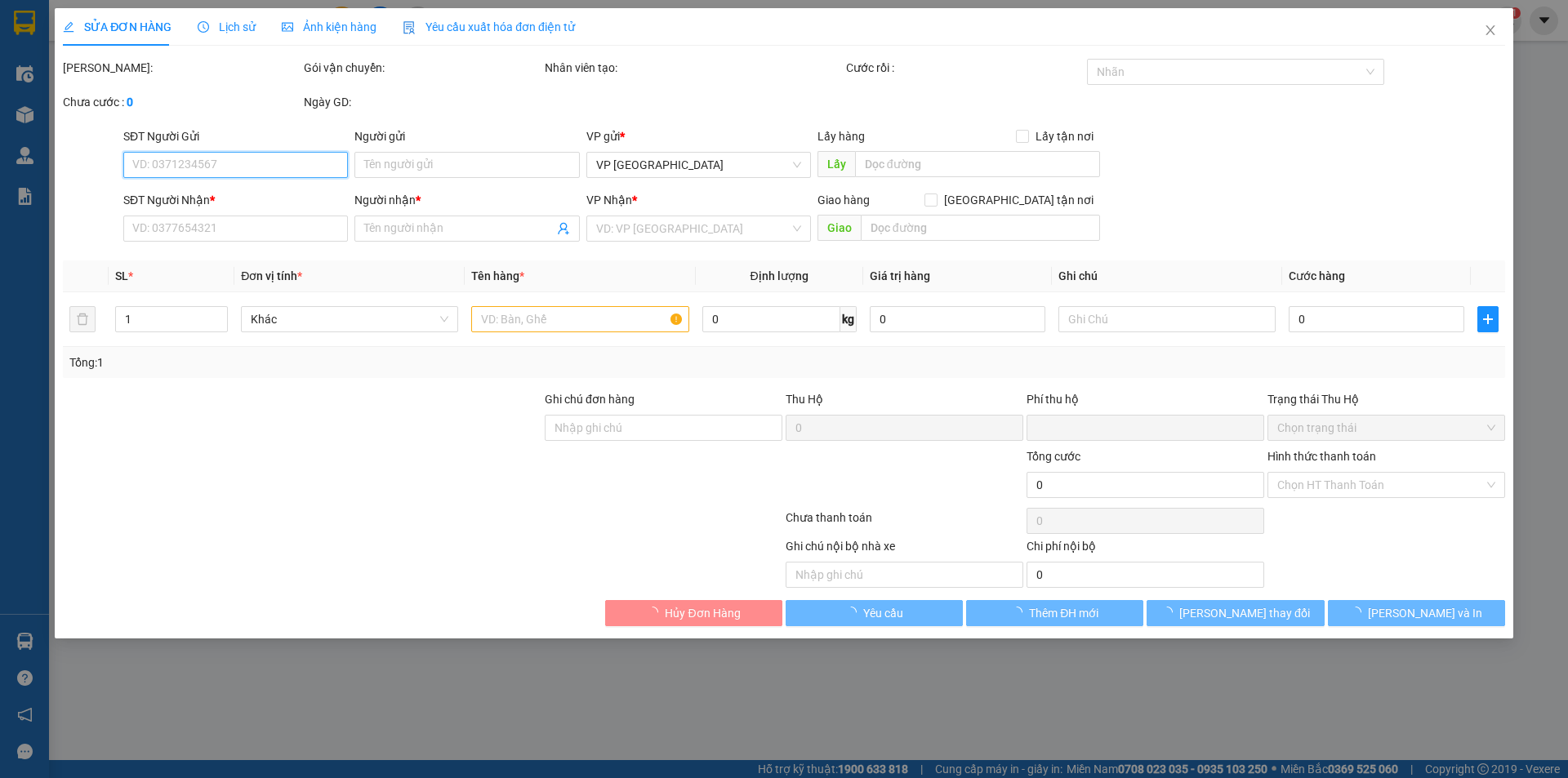
type input "0973777439"
type input "anh Khoa"
type input "0963719012"
type input "anh Dũng"
type input "09 [PERSON_NAME]"
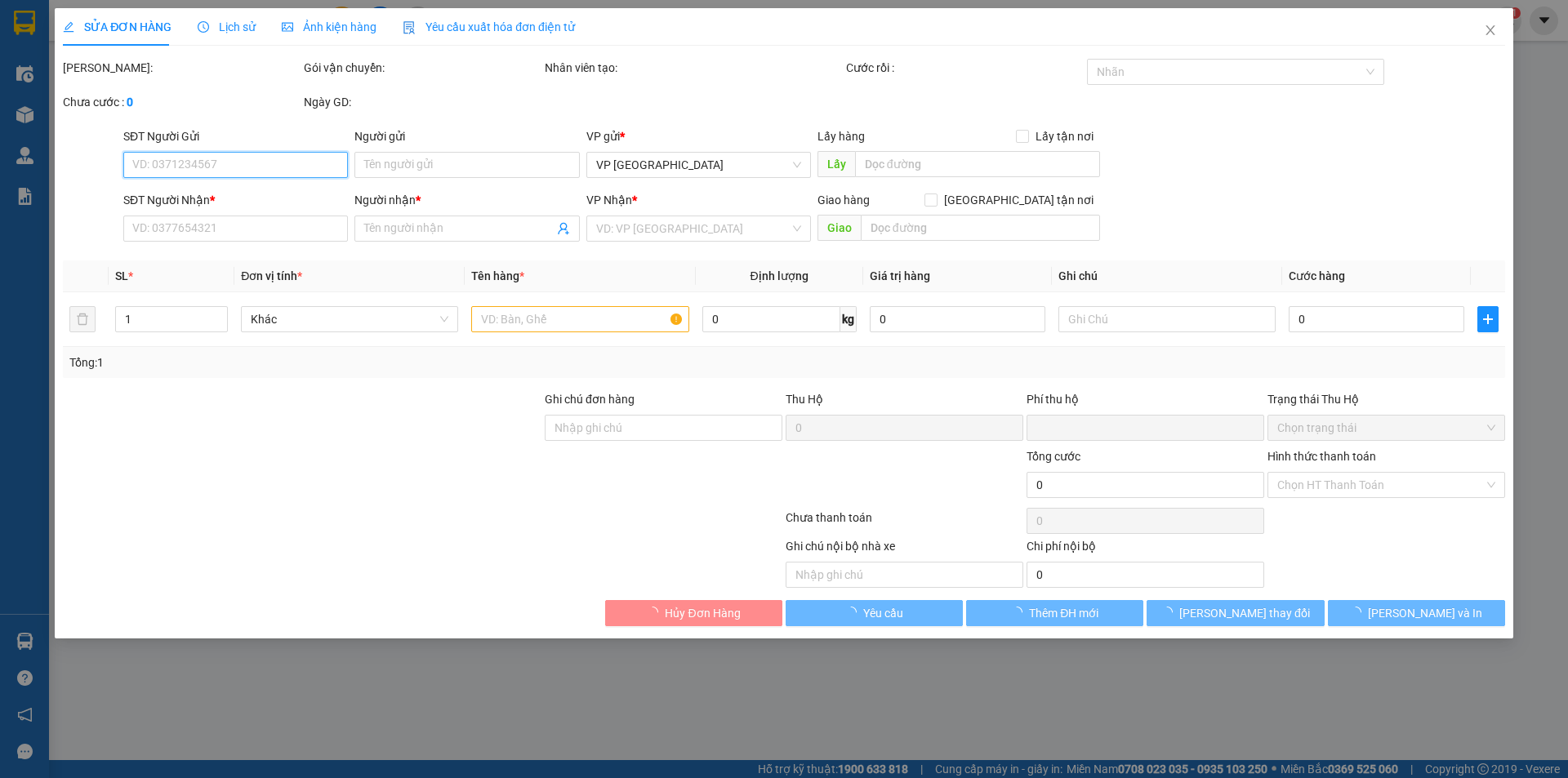
type input "0"
type input "70.000"
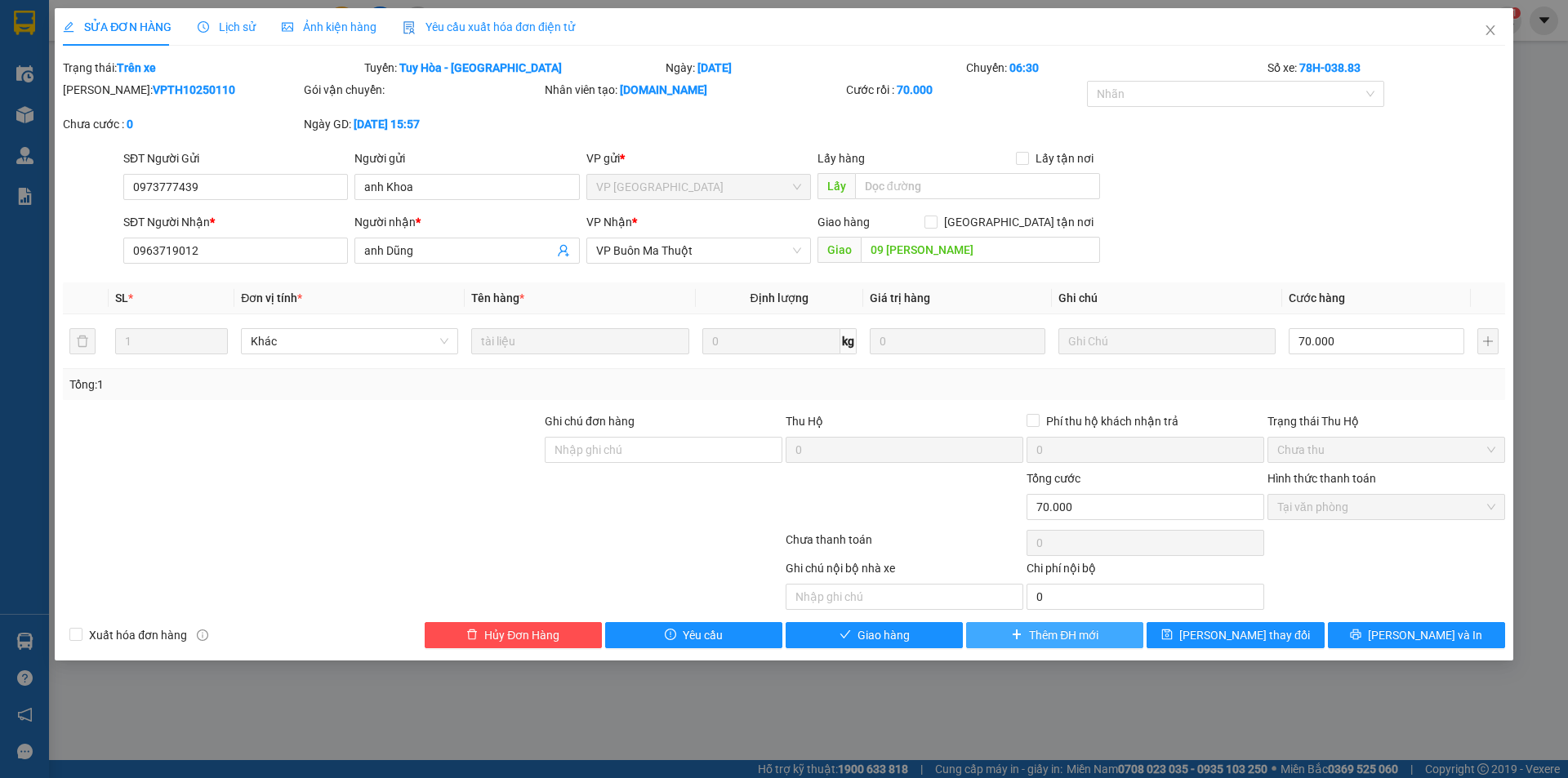
click at [1069, 640] on span "Thêm ĐH mới" at bounding box center [1063, 635] width 70 height 18
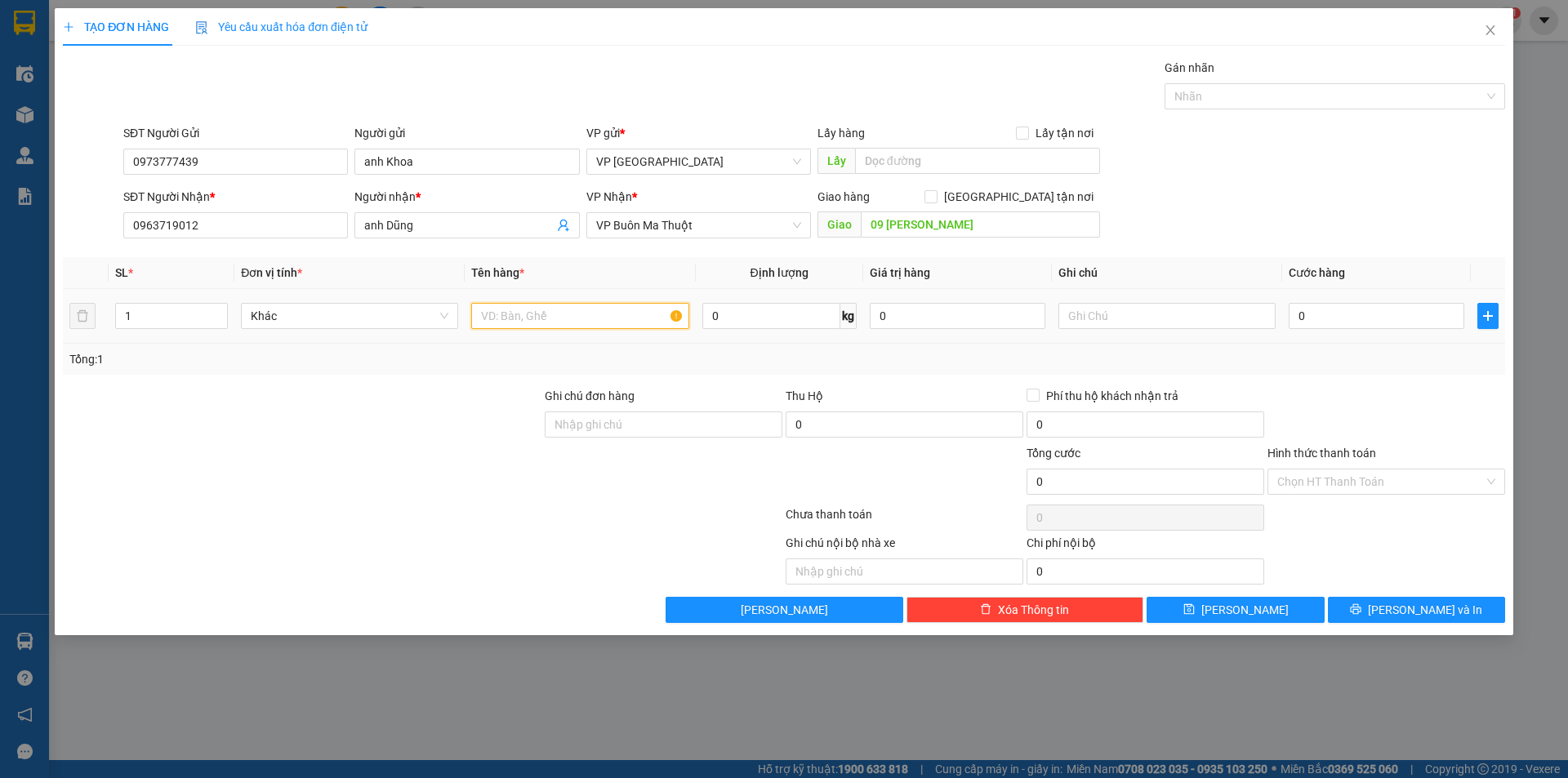
click at [579, 313] on input "text" at bounding box center [579, 316] width 217 height 26
type input "tài liệu,"
click at [1333, 323] on input "0" at bounding box center [1377, 316] width 176 height 26
type input "04"
type input "4"
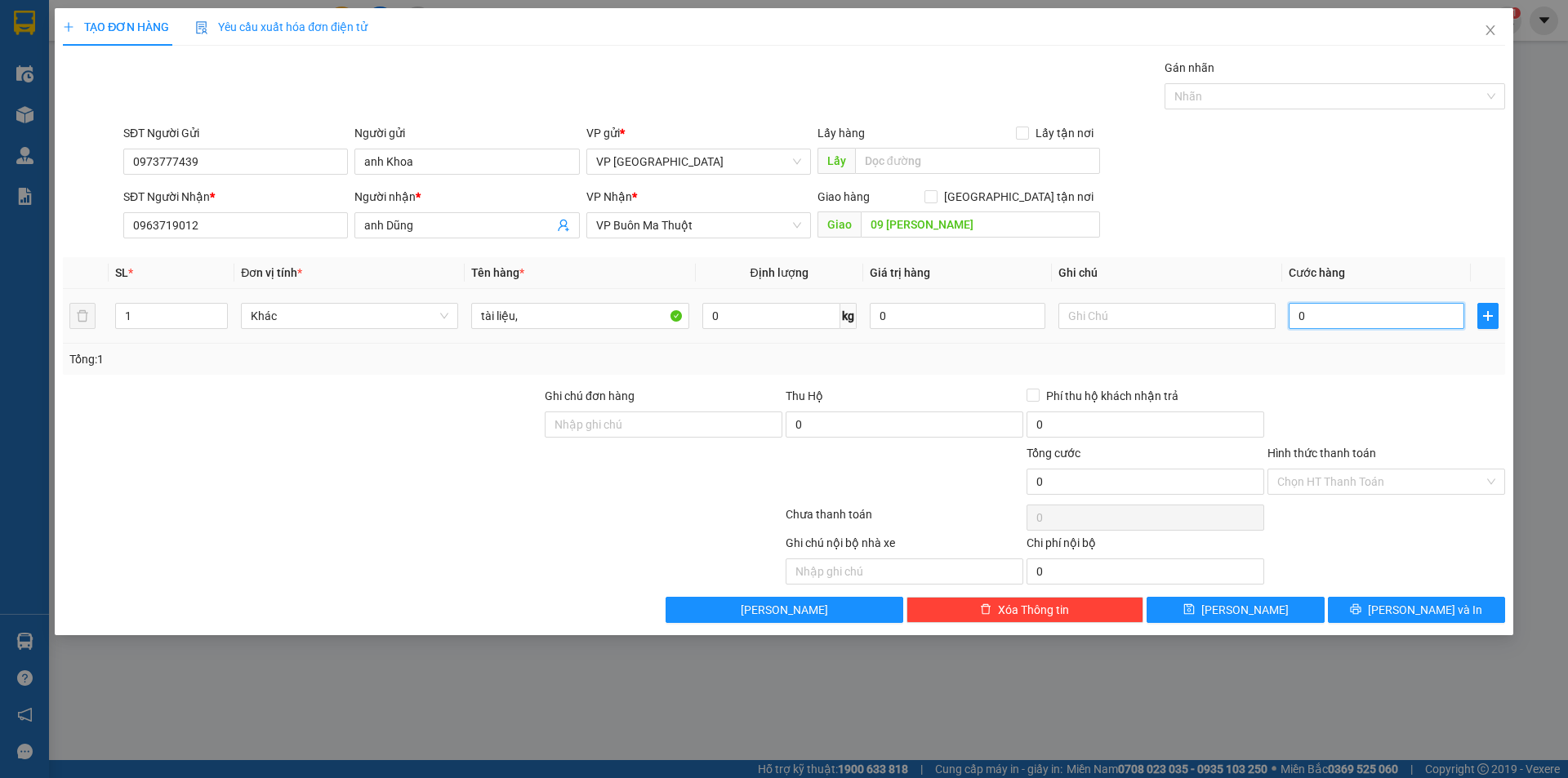
type input "4"
type input "040"
type input "40"
type input "0.400"
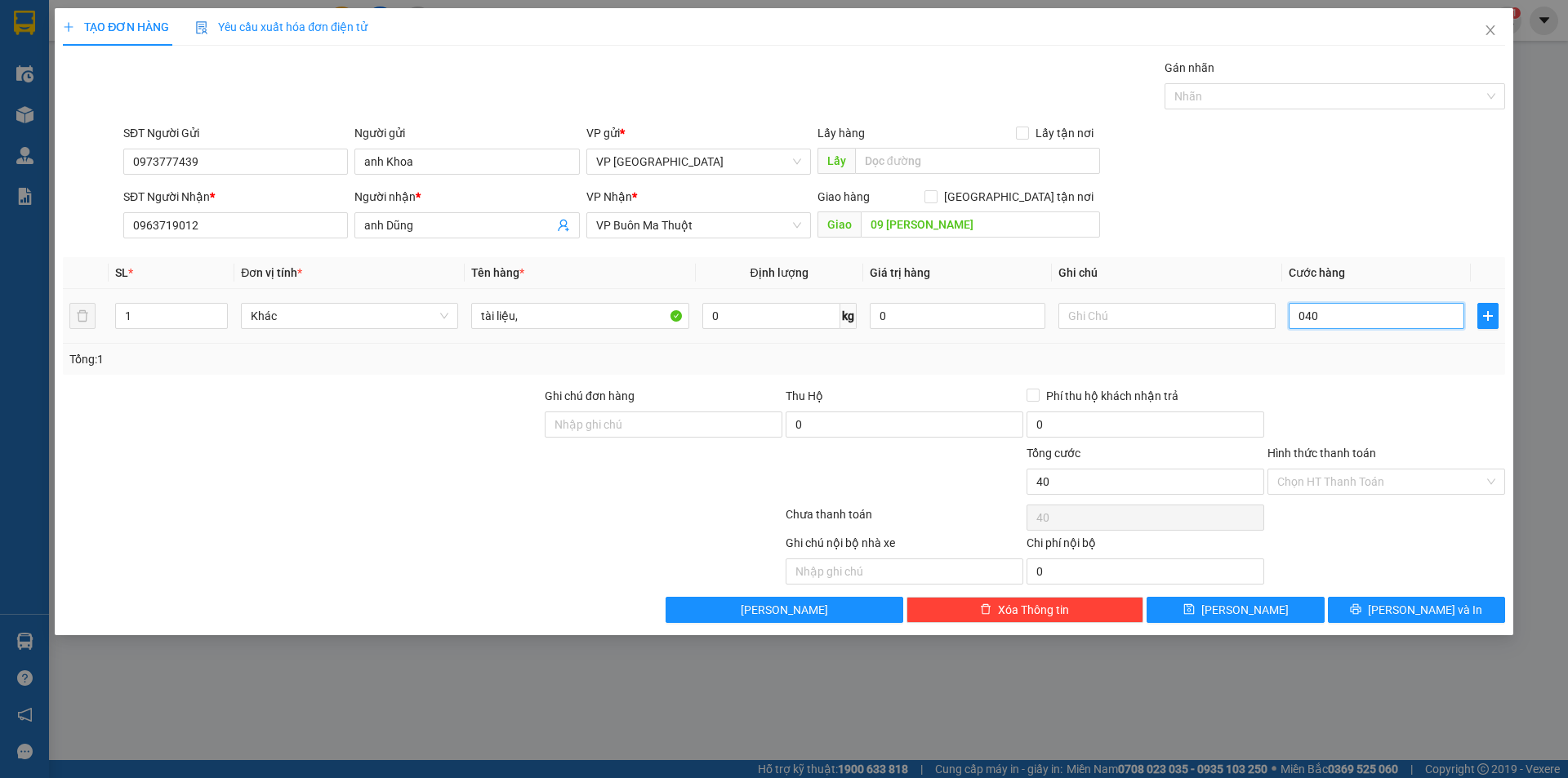
type input "400"
type input "04.000"
type input "4.000"
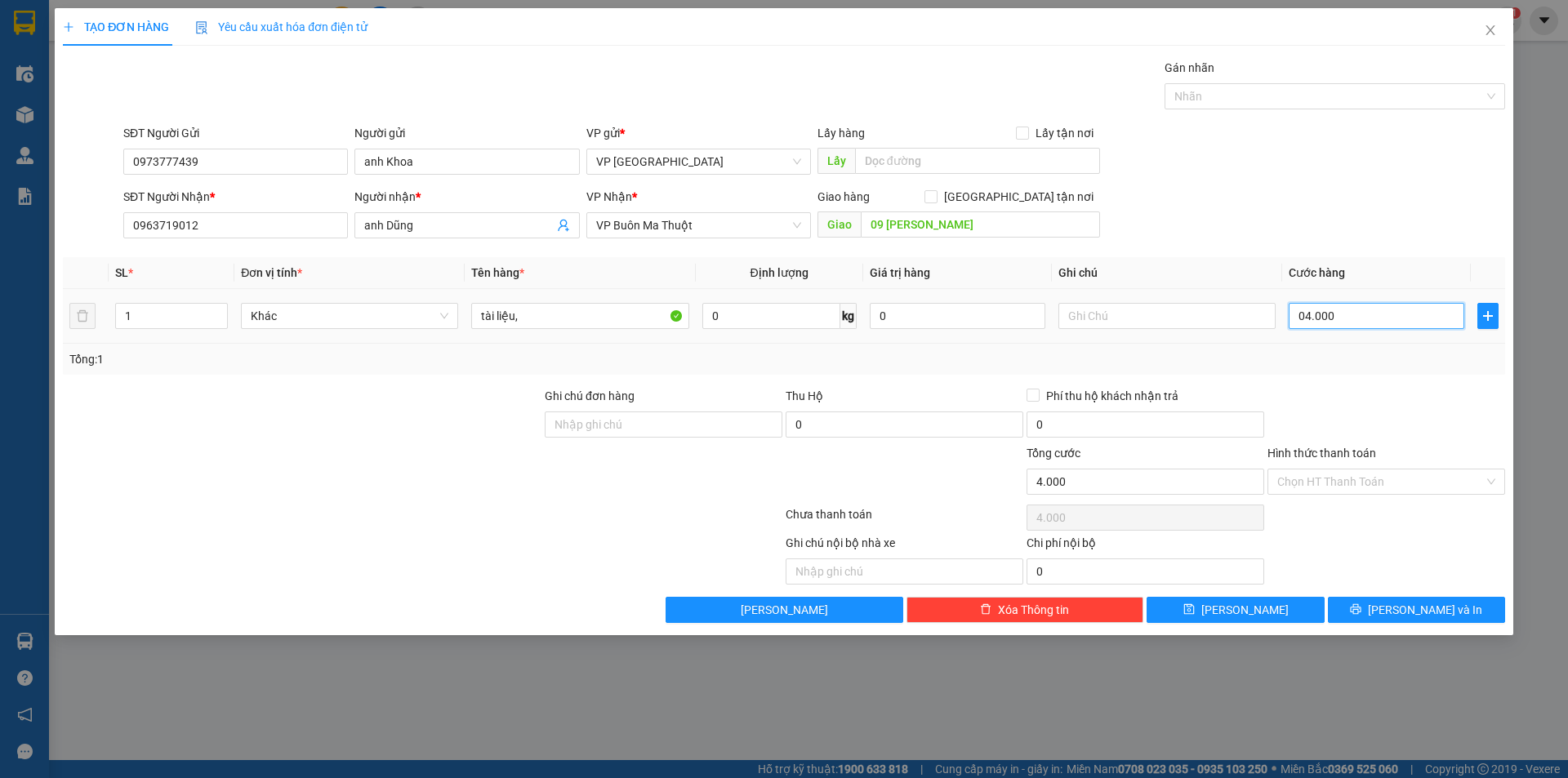
type input "040.000"
type input "40.000"
click at [1310, 313] on input "040.000" at bounding box center [1377, 316] width 176 height 26
click at [1306, 314] on input "040.000" at bounding box center [1377, 316] width 176 height 26
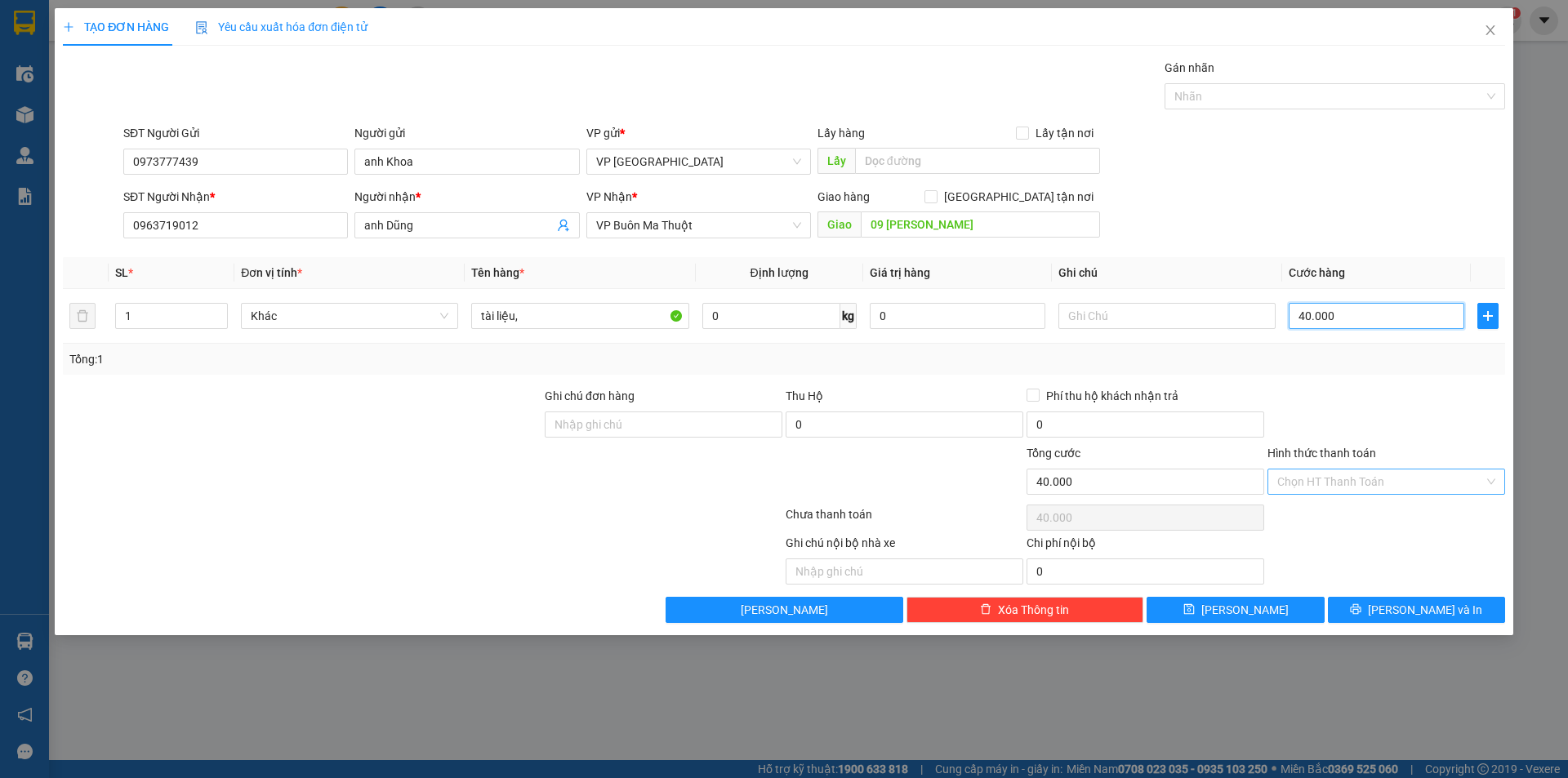
type input "40.000"
click at [1358, 486] on input "Hình thức thanh toán" at bounding box center [1381, 481] width 207 height 25
click at [1358, 509] on div "Tại văn phòng" at bounding box center [1387, 514] width 218 height 18
type input "0"
click at [1268, 621] on button "[PERSON_NAME]" at bounding box center [1235, 610] width 178 height 26
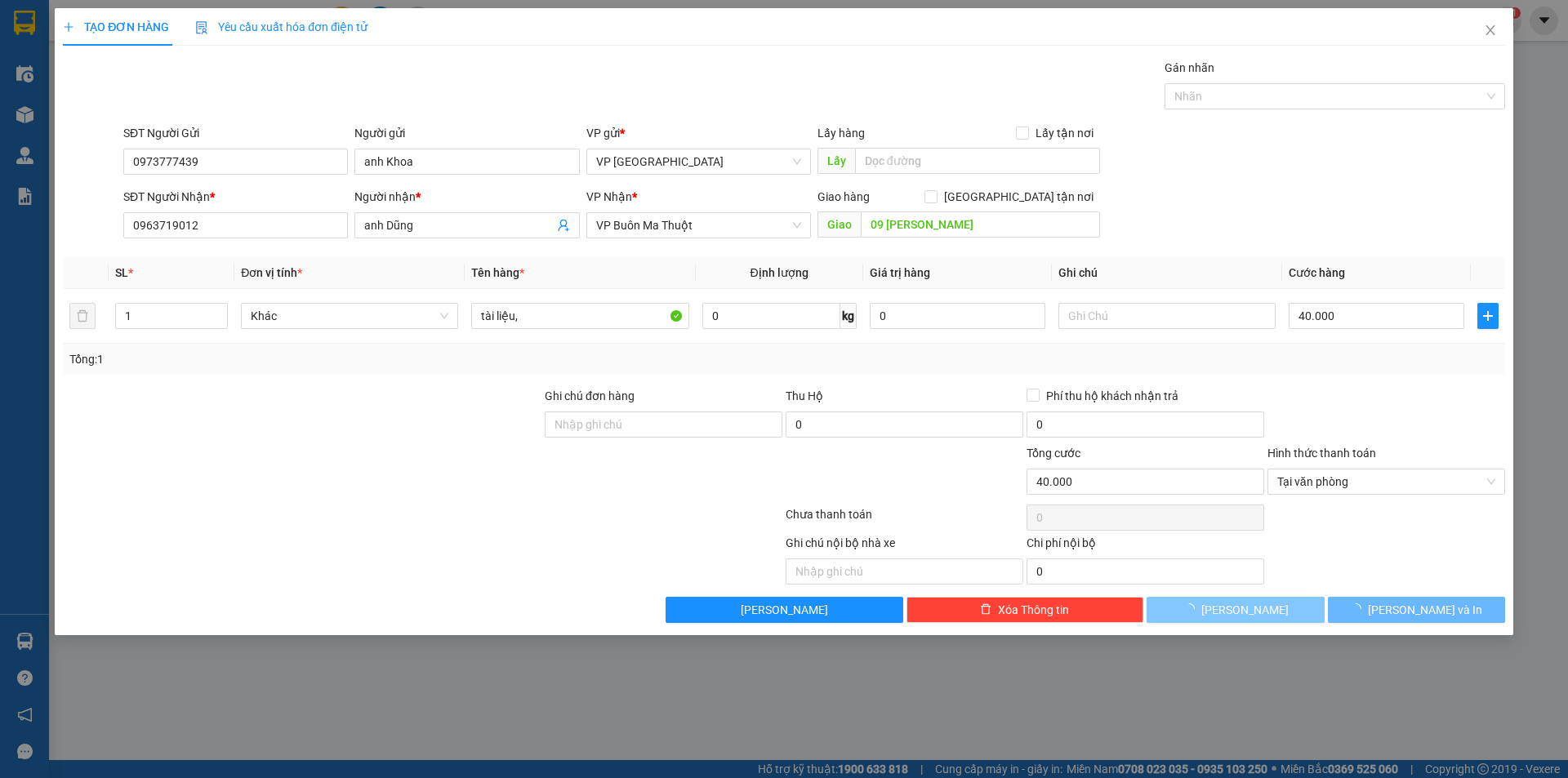
type input "0"
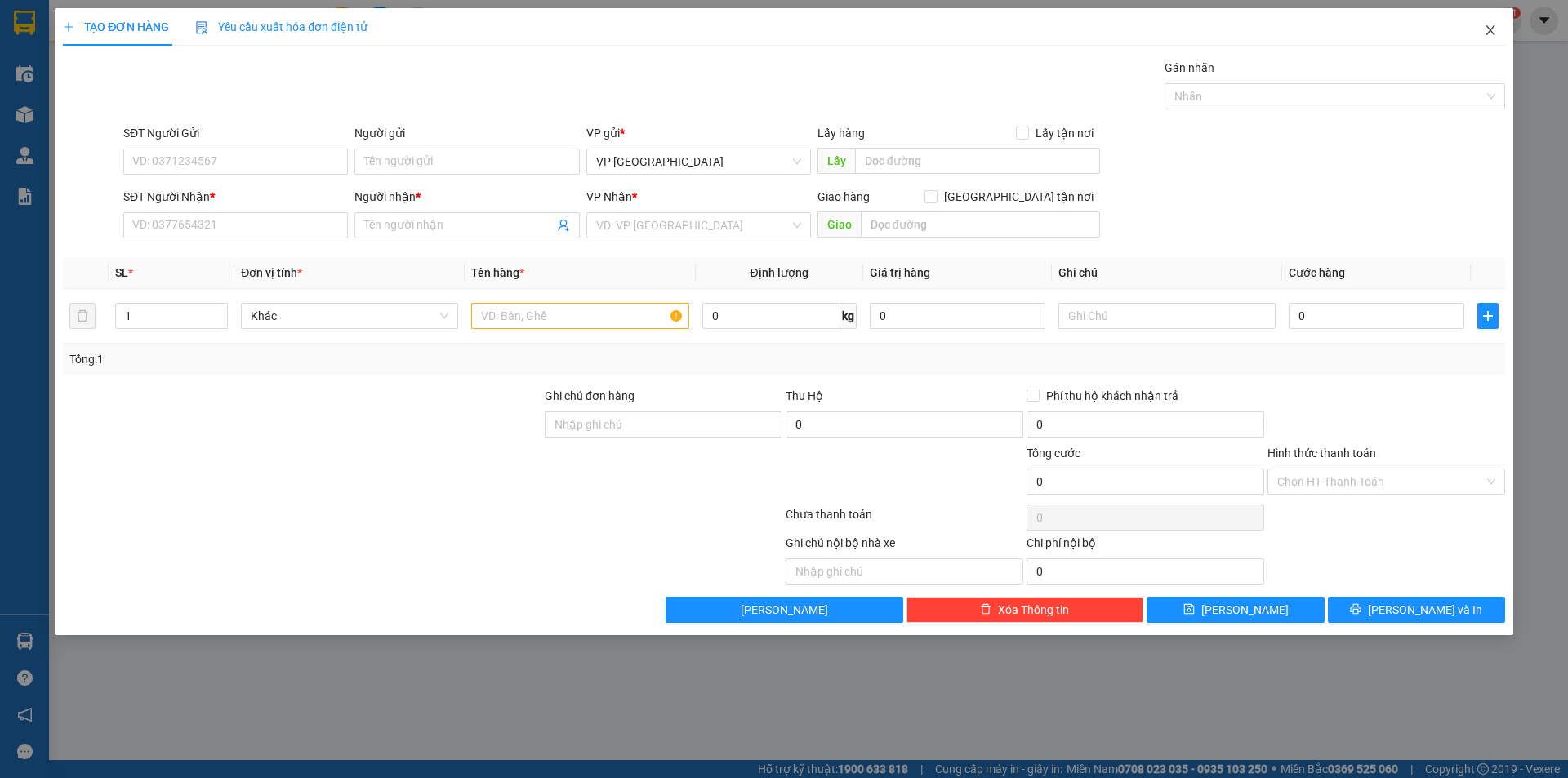
click at [1490, 33] on icon "close" at bounding box center [1490, 30] width 13 height 13
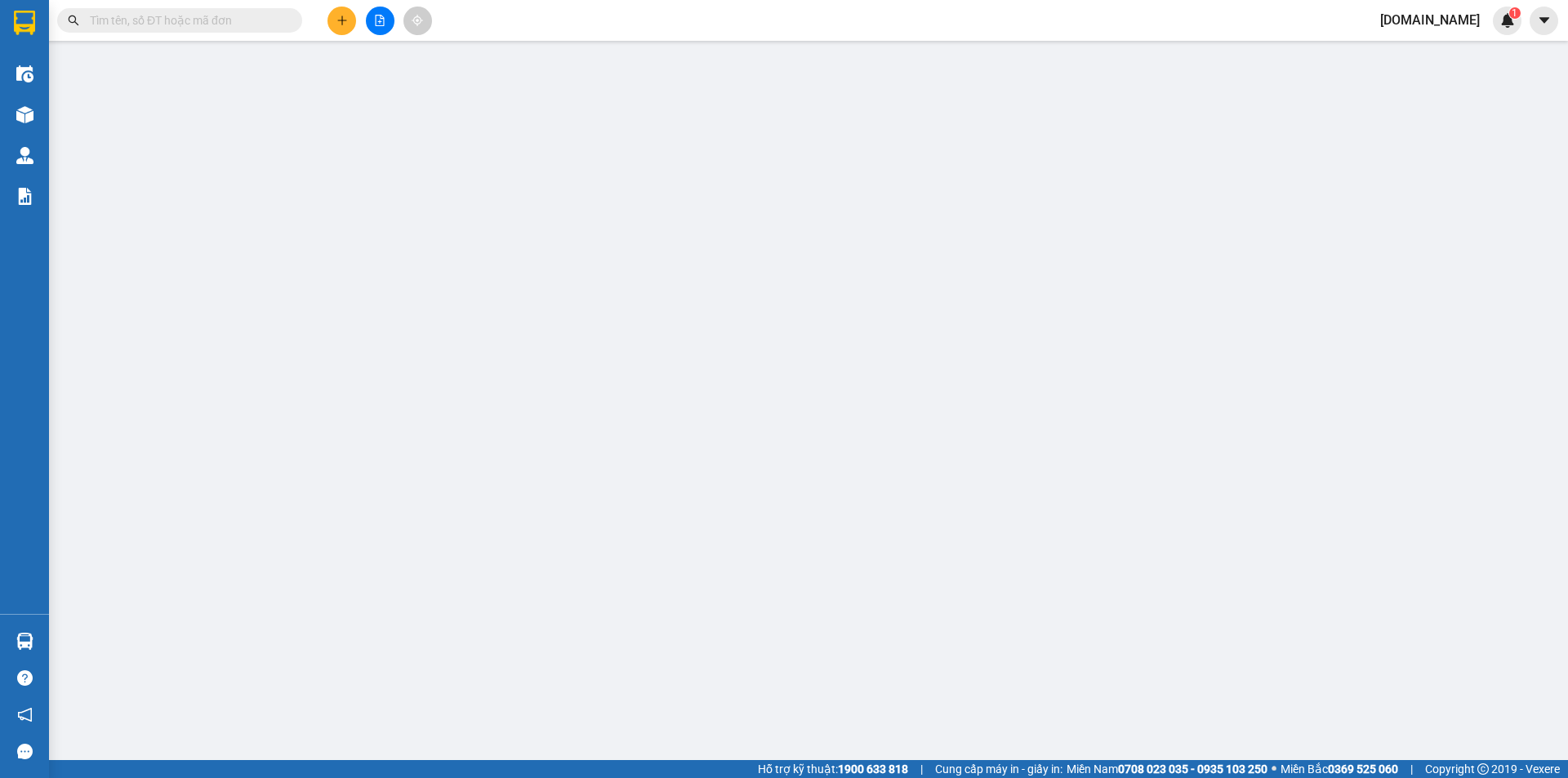
type input "0973777439"
type input "anh Khoa"
type input "0963719012"
type input "anh Dũng"
type input "09 [PERSON_NAME]"
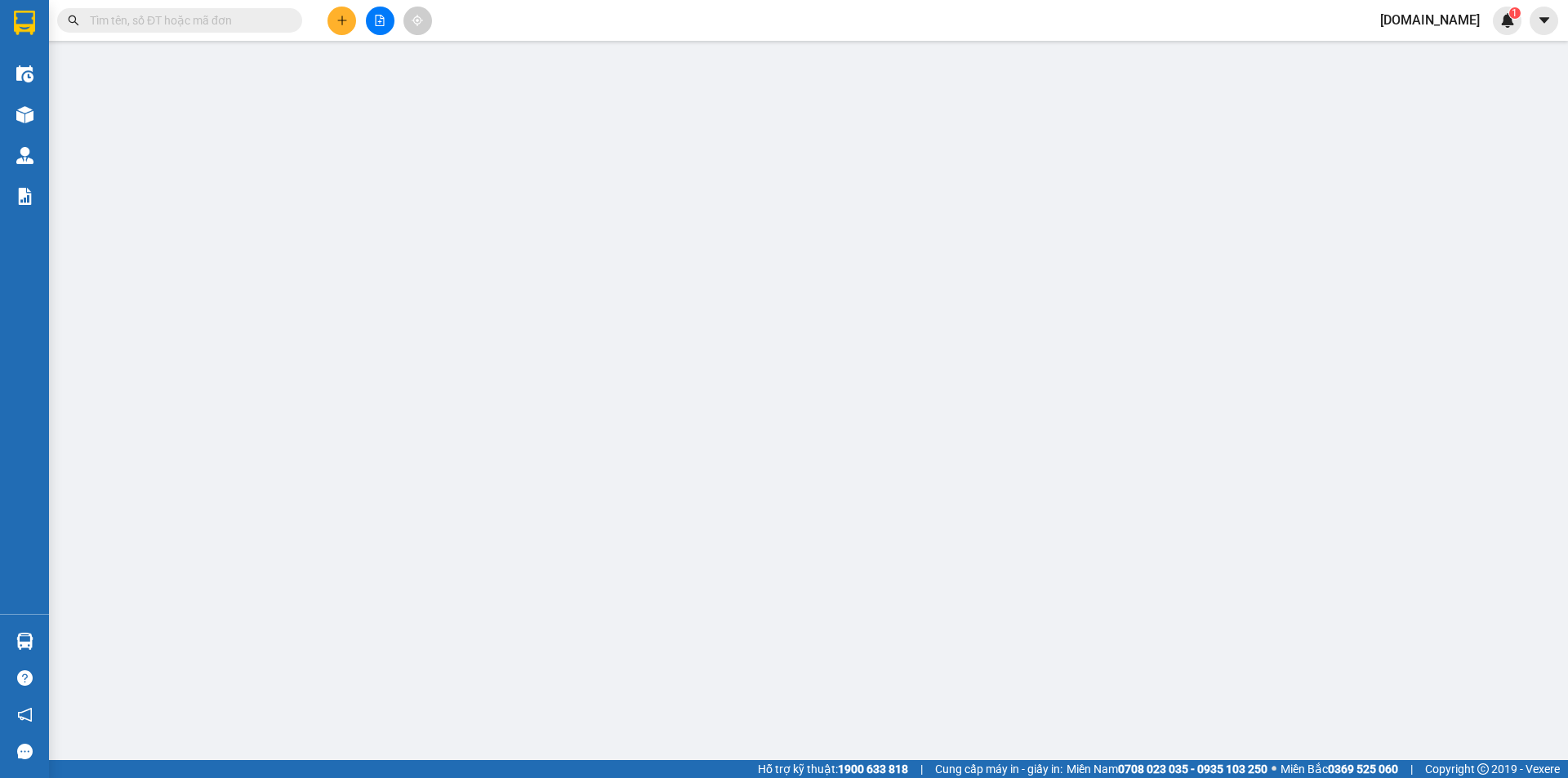
type input "0"
type input "70.000"
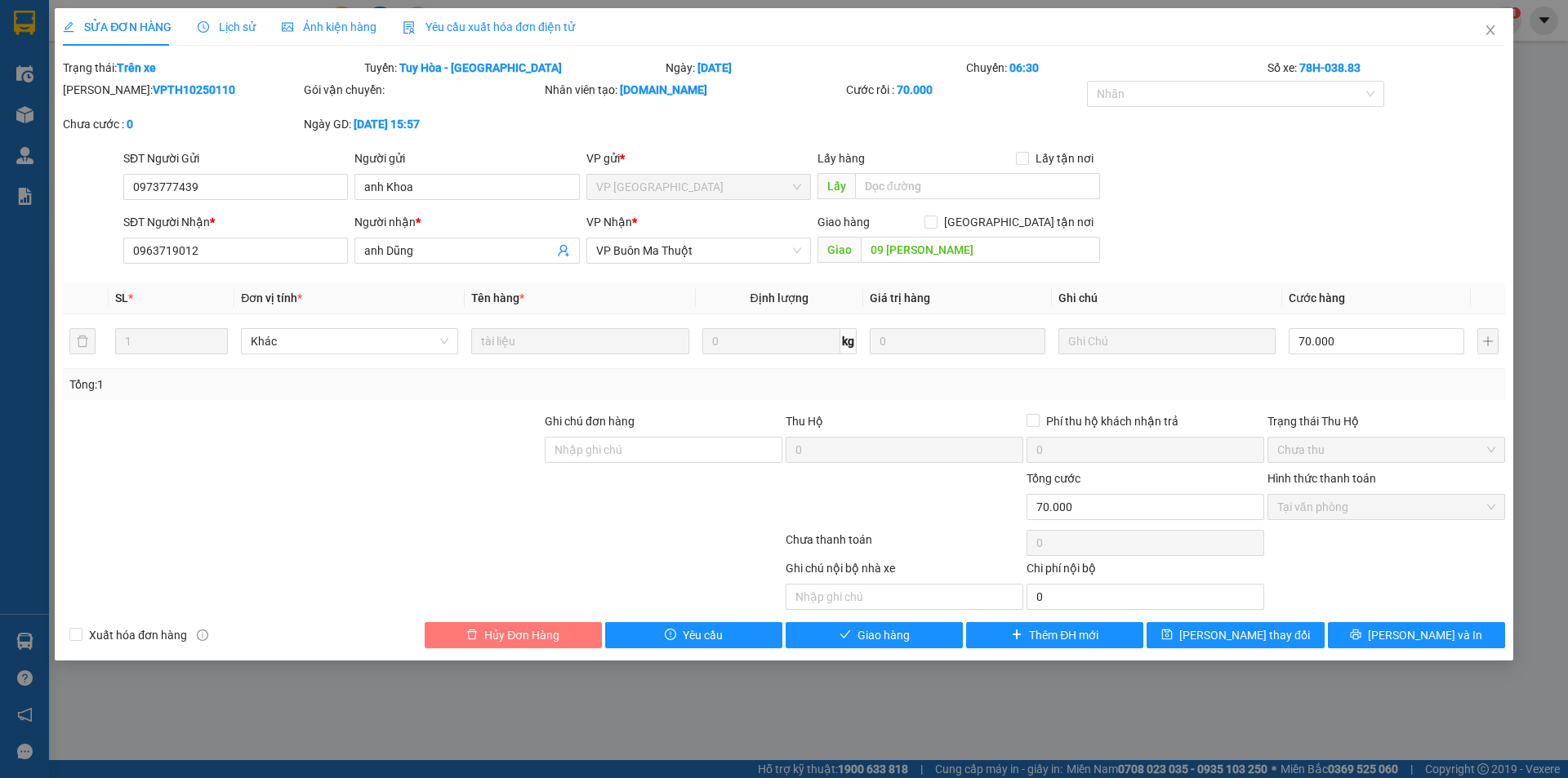
click at [549, 632] on span "Hủy Đơn Hàng" at bounding box center [522, 635] width 76 height 18
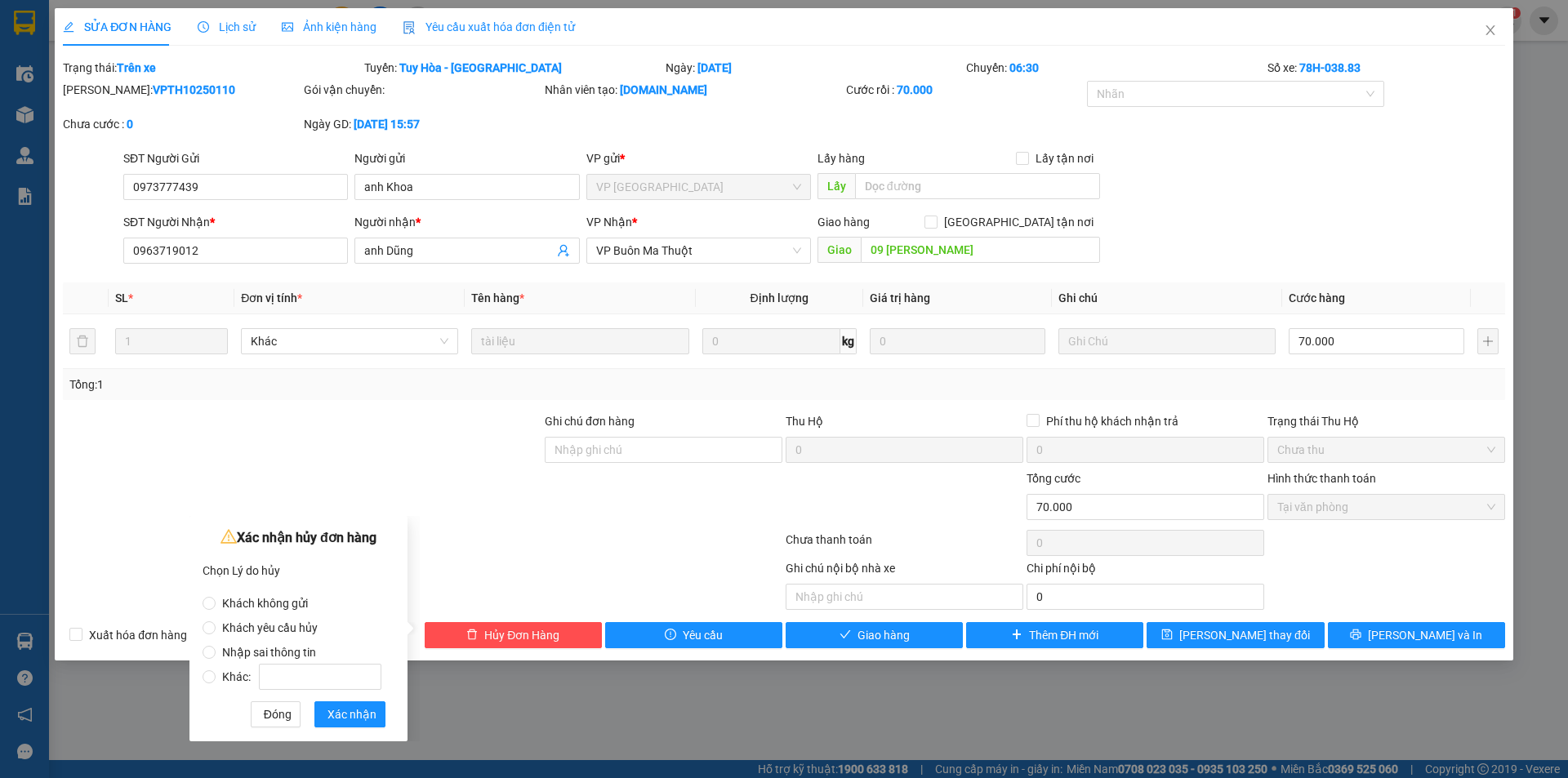
click at [227, 652] on span "Nhập sai thông tin" at bounding box center [269, 652] width 107 height 13
click at [215, 652] on input "Nhập sai thông tin" at bounding box center [209, 652] width 13 height 13
radio input "true"
click at [346, 715] on span "Xác nhận" at bounding box center [352, 714] width 49 height 18
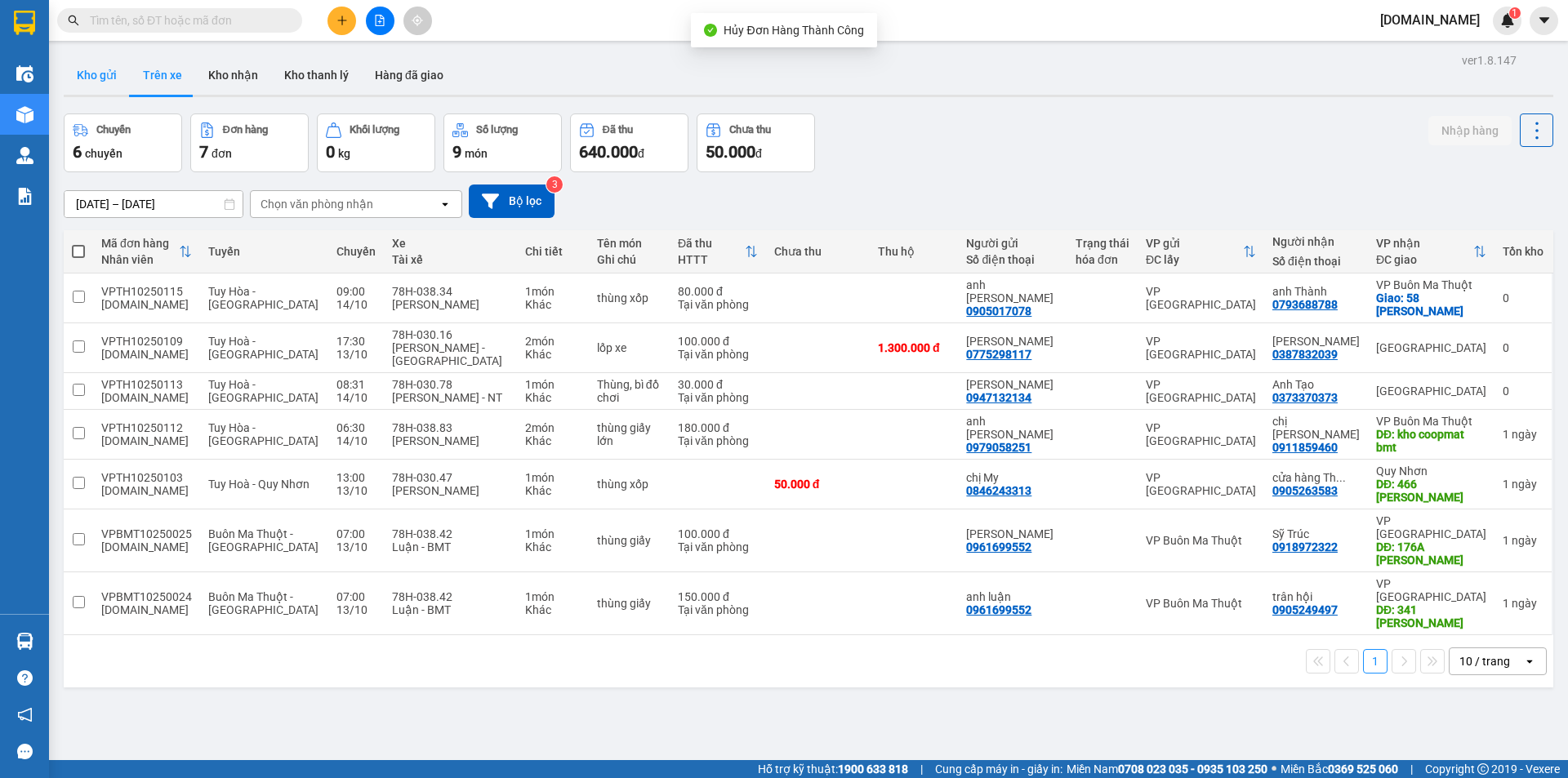
click at [121, 68] on button "Kho gửi" at bounding box center [96, 75] width 66 height 39
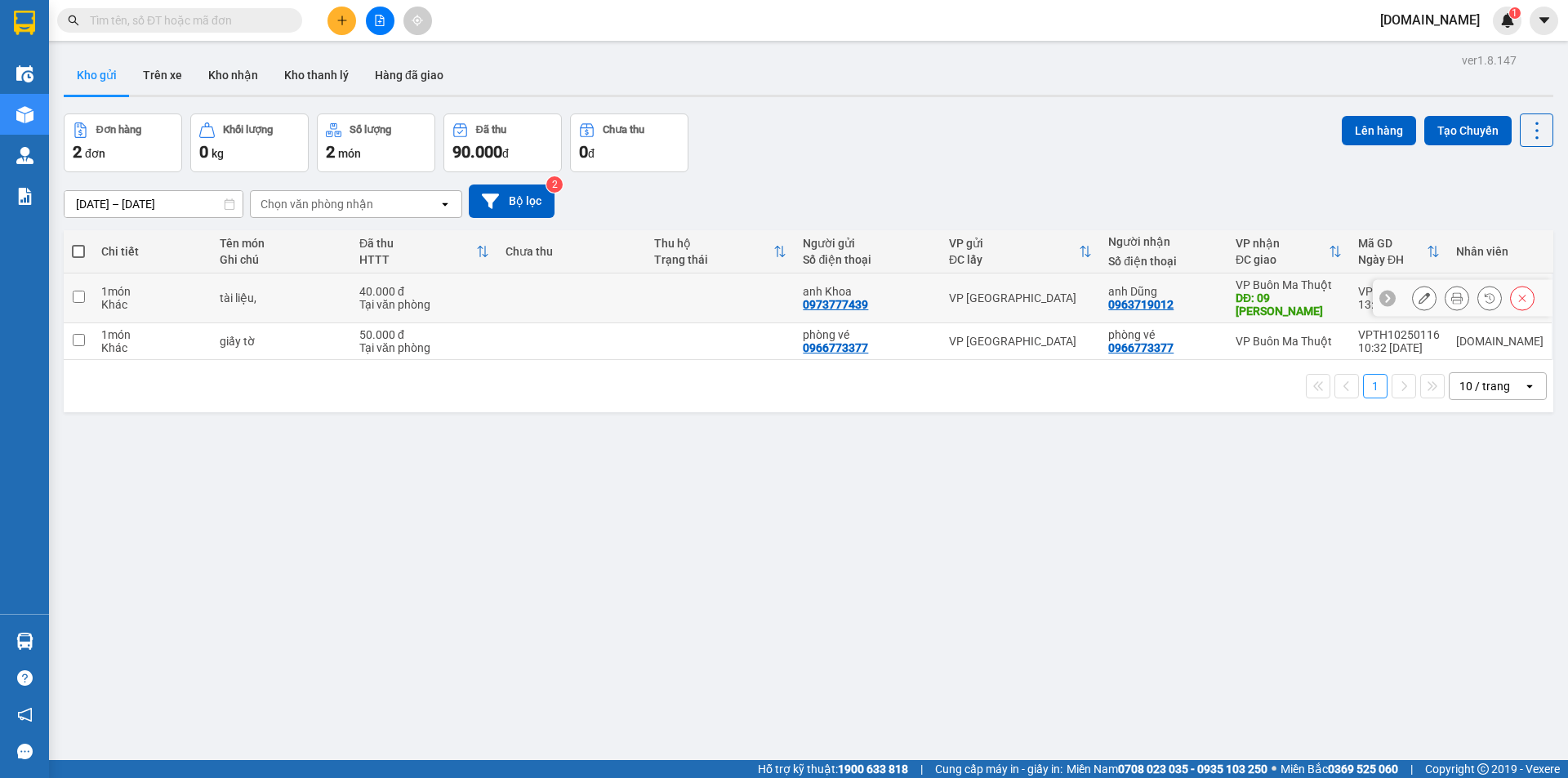
click at [552, 294] on td at bounding box center [572, 299] width 148 height 50
checkbox input "true"
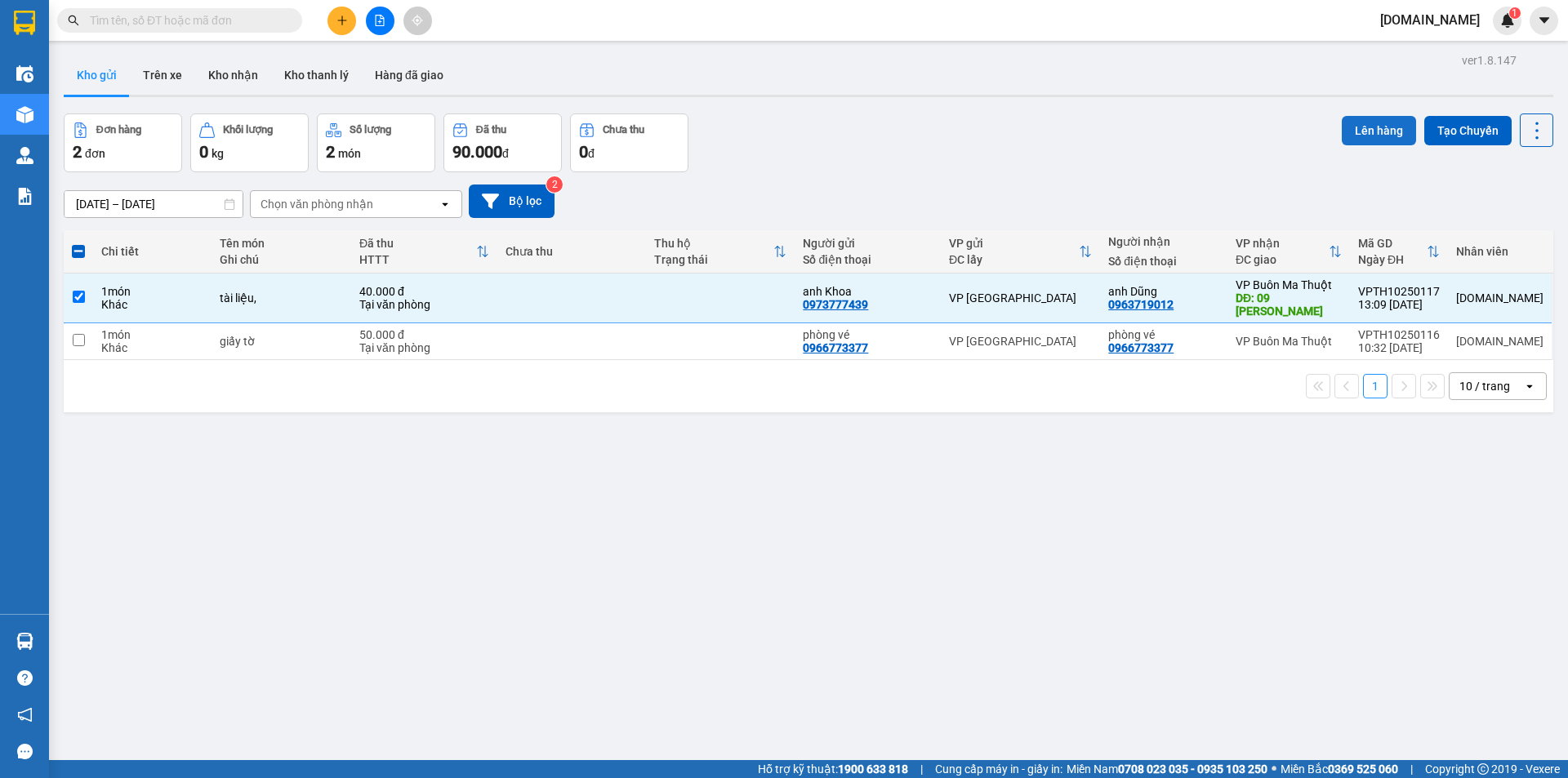
click at [1389, 127] on button "Lên hàng" at bounding box center [1379, 130] width 75 height 29
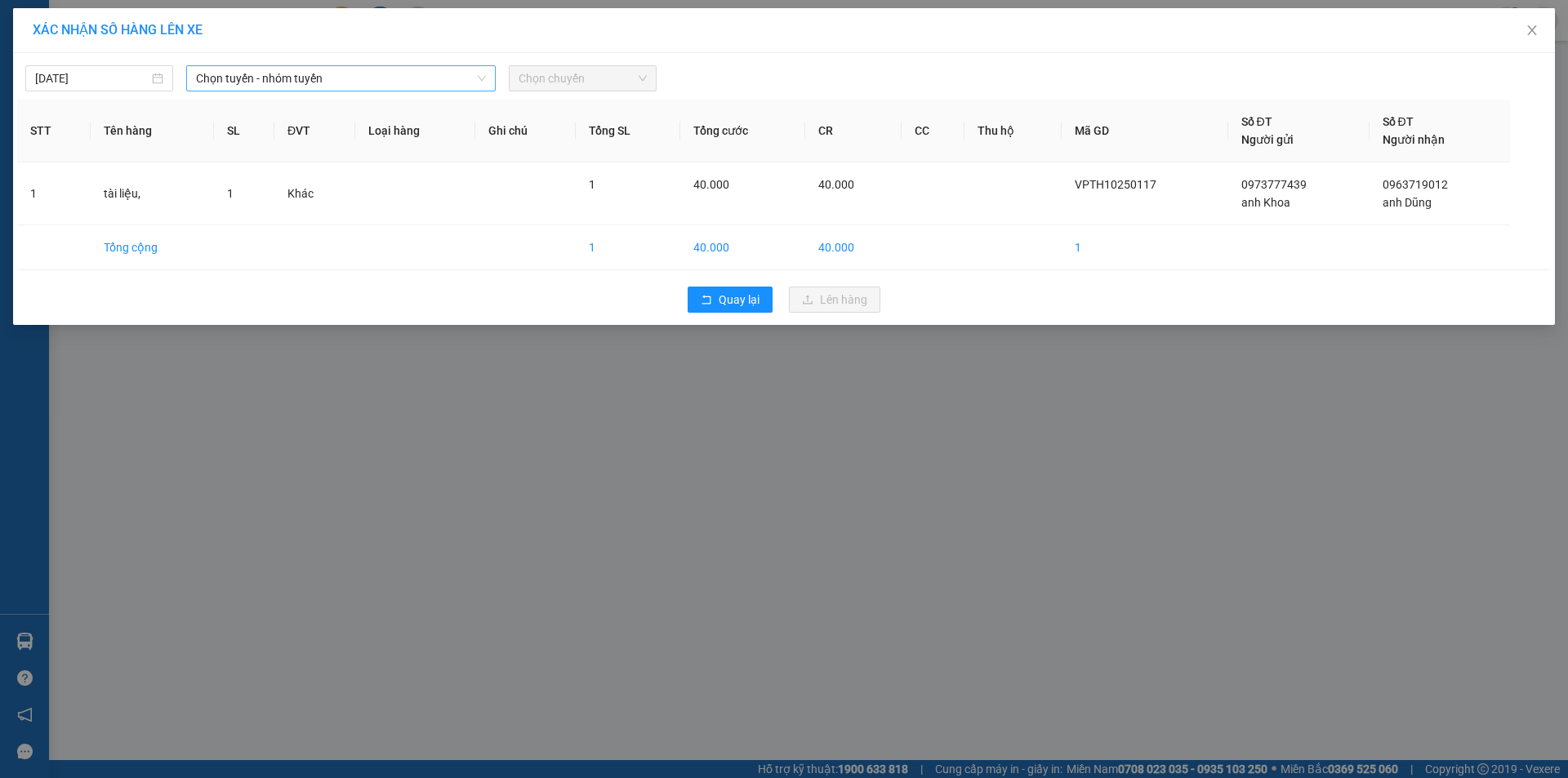
click at [269, 81] on span "Chọn tuyến - nhóm tuyến" at bounding box center [341, 78] width 290 height 25
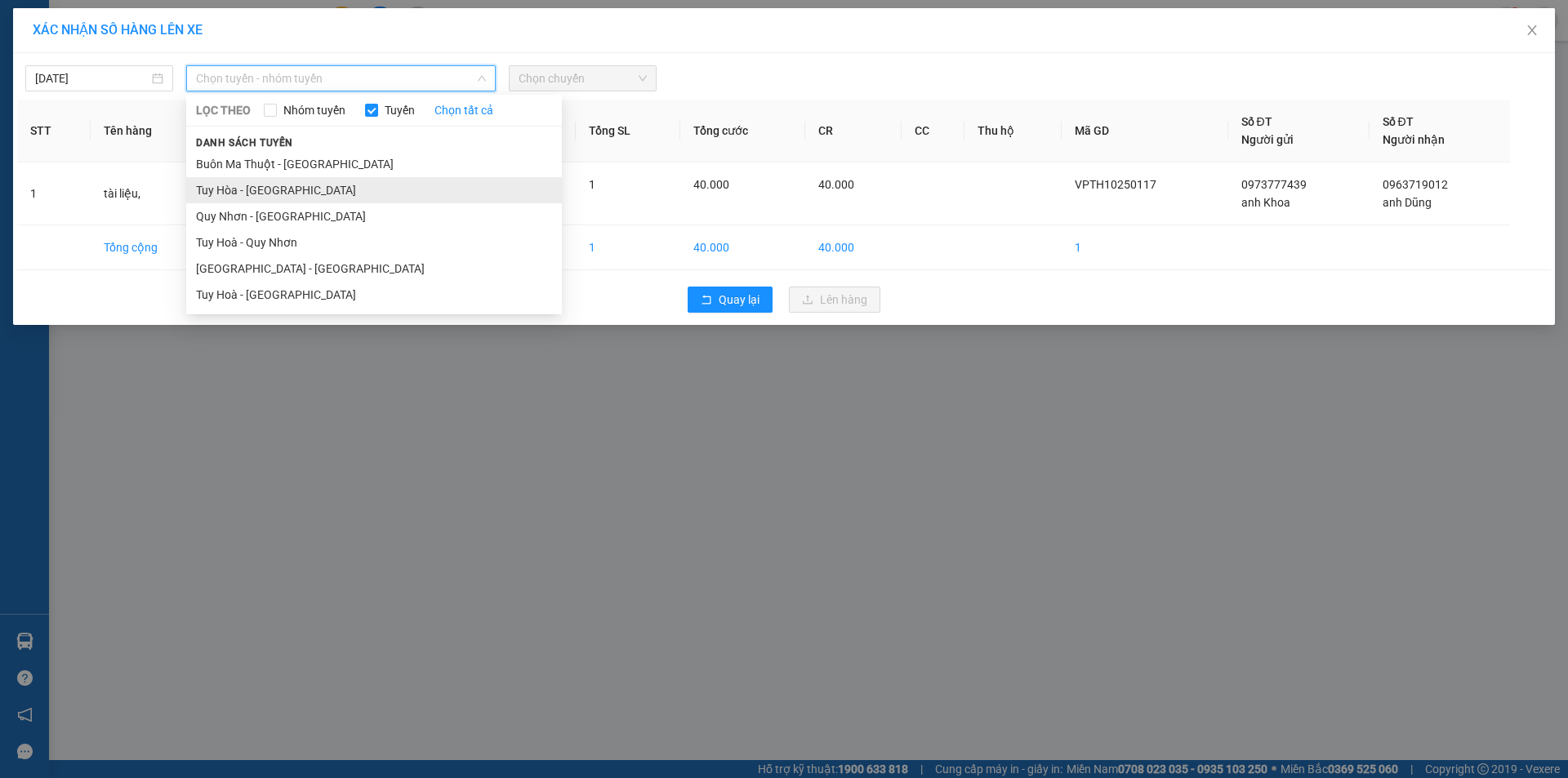
click at [235, 188] on li "Tuy Hòa - [GEOGRAPHIC_DATA]" at bounding box center [374, 190] width 376 height 26
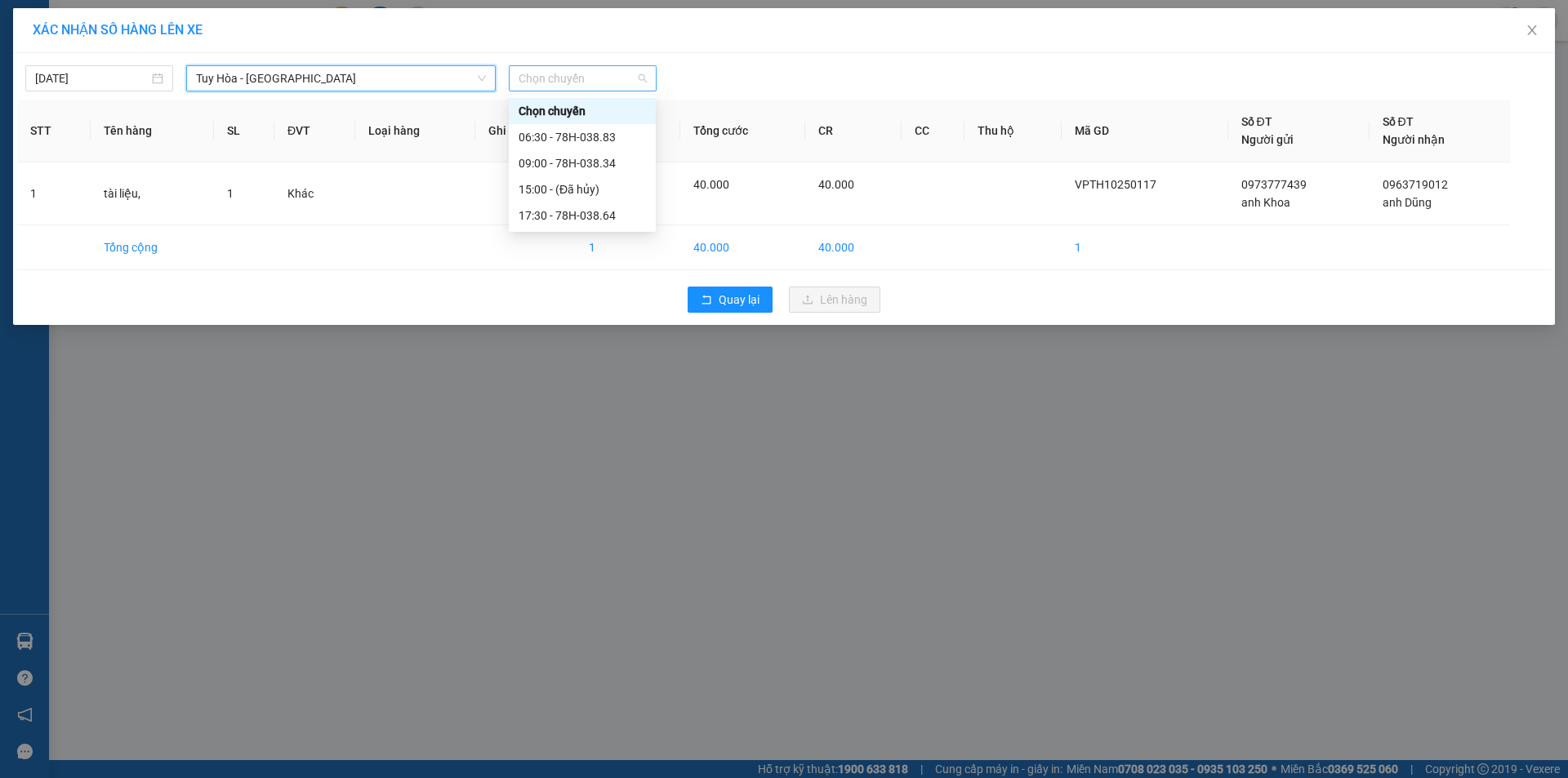
click at [541, 86] on span "Chọn chuyến" at bounding box center [582, 78] width 128 height 25
click at [560, 142] on div "06:30 - 78H-038.83" at bounding box center [582, 136] width 127 height 18
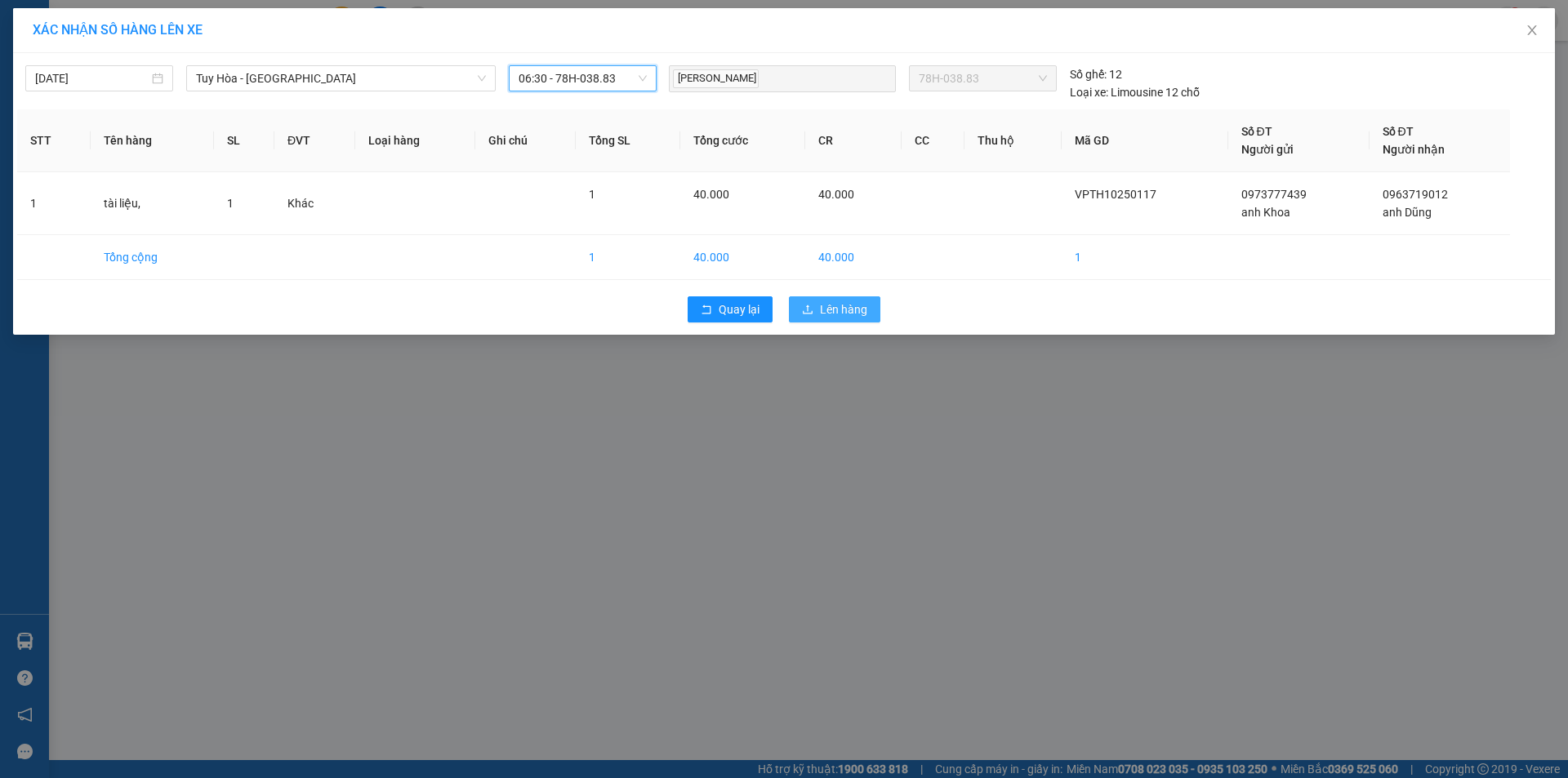
click at [838, 309] on span "Lên hàng" at bounding box center [844, 309] width 47 height 18
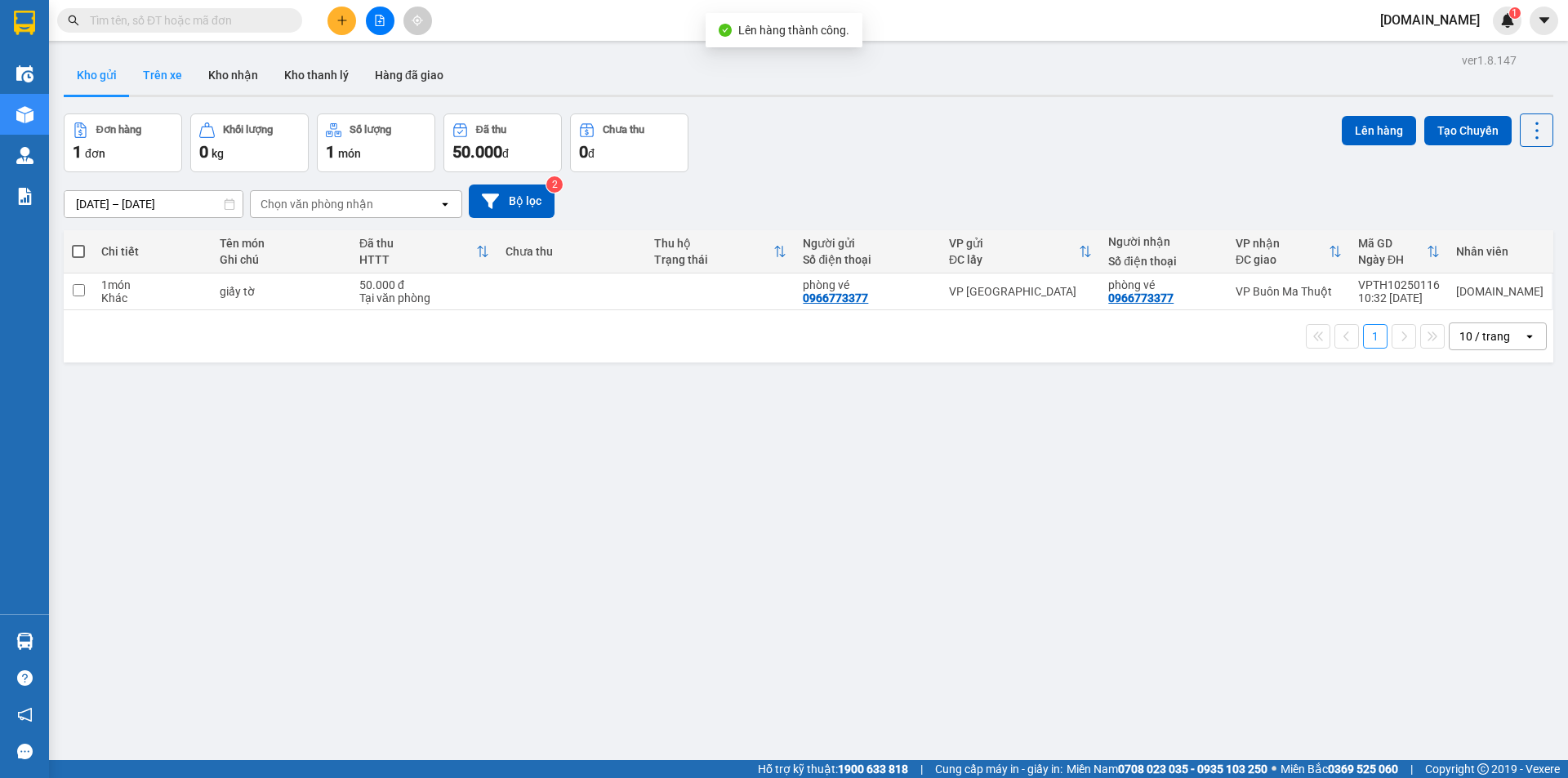
click at [178, 67] on button "Trên xe" at bounding box center [162, 75] width 65 height 39
